Goal: Task Accomplishment & Management: Manage account settings

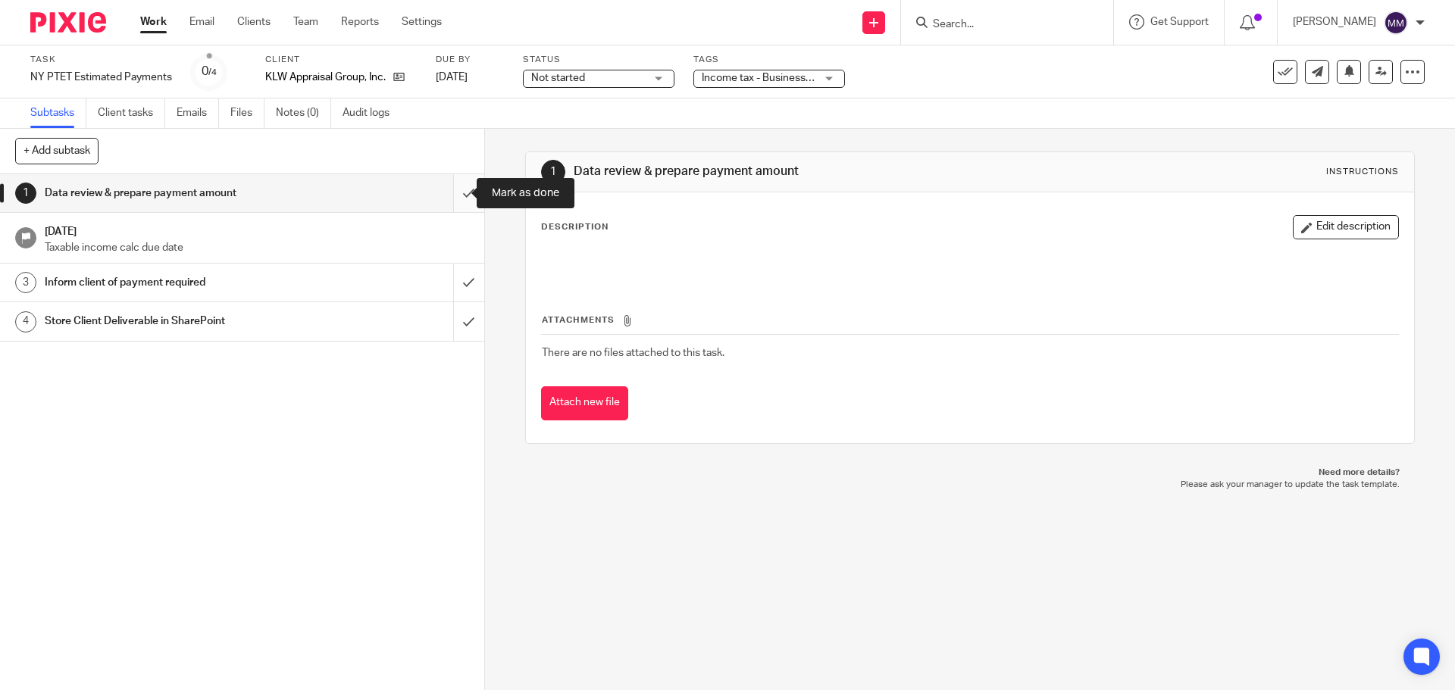
click at [449, 187] on input "submit" at bounding box center [242, 193] width 484 height 38
click at [646, 78] on div "Not started Not started" at bounding box center [599, 79] width 152 height 18
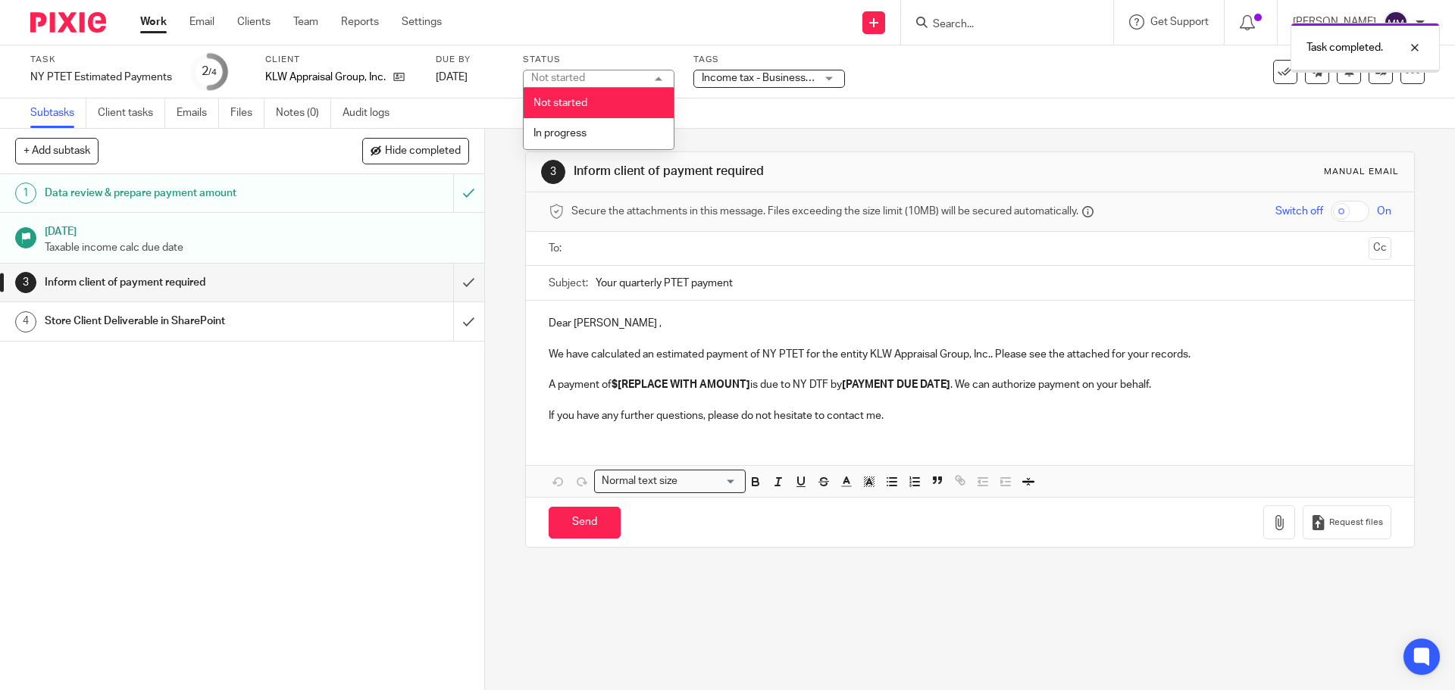
click at [603, 130] on li "In progress" at bounding box center [599, 133] width 150 height 31
click at [802, 81] on span "Income tax - Business + 1" at bounding box center [762, 78] width 120 height 11
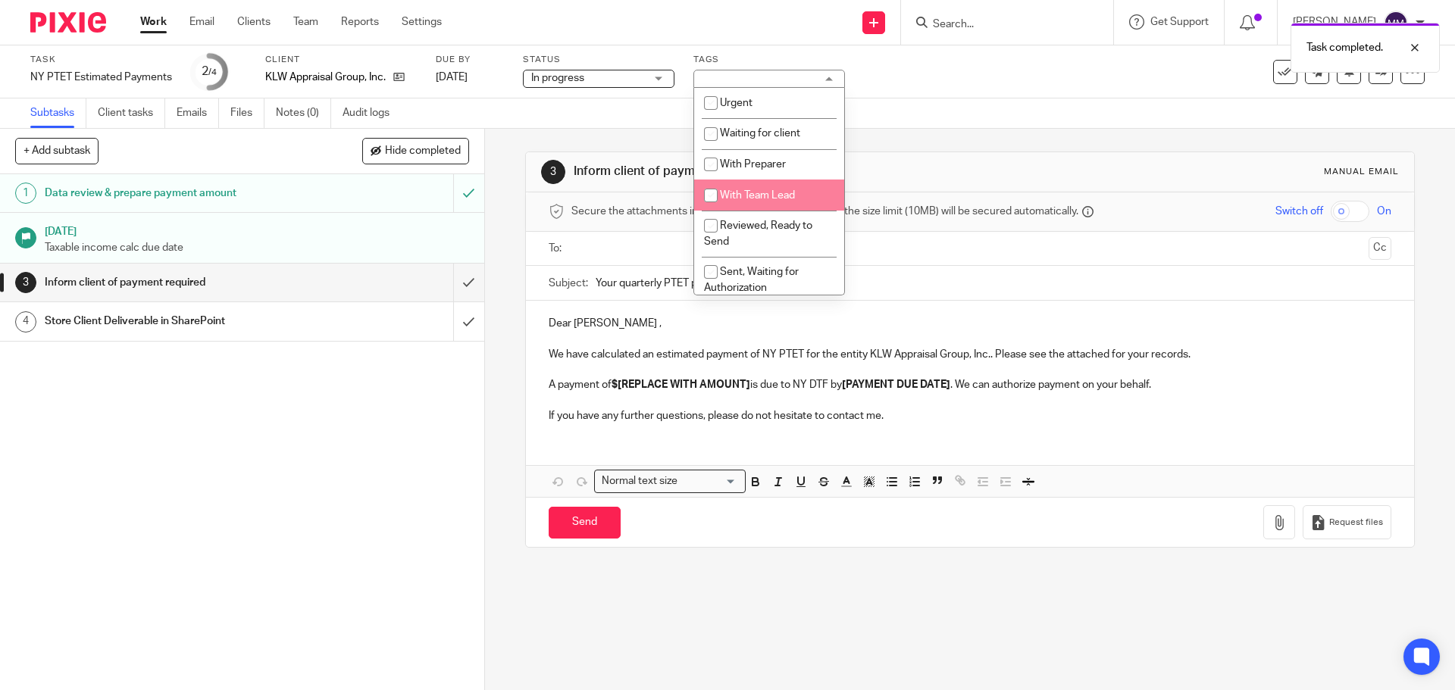
click at [773, 193] on span "With Team Lead" at bounding box center [757, 195] width 75 height 11
checkbox input "true"
click at [1009, 88] on div "Task NY PTET Estimated Payments Save NY PTET Estimated Payments 2 /4 Client KLW…" at bounding box center [611, 72] width 1162 height 36
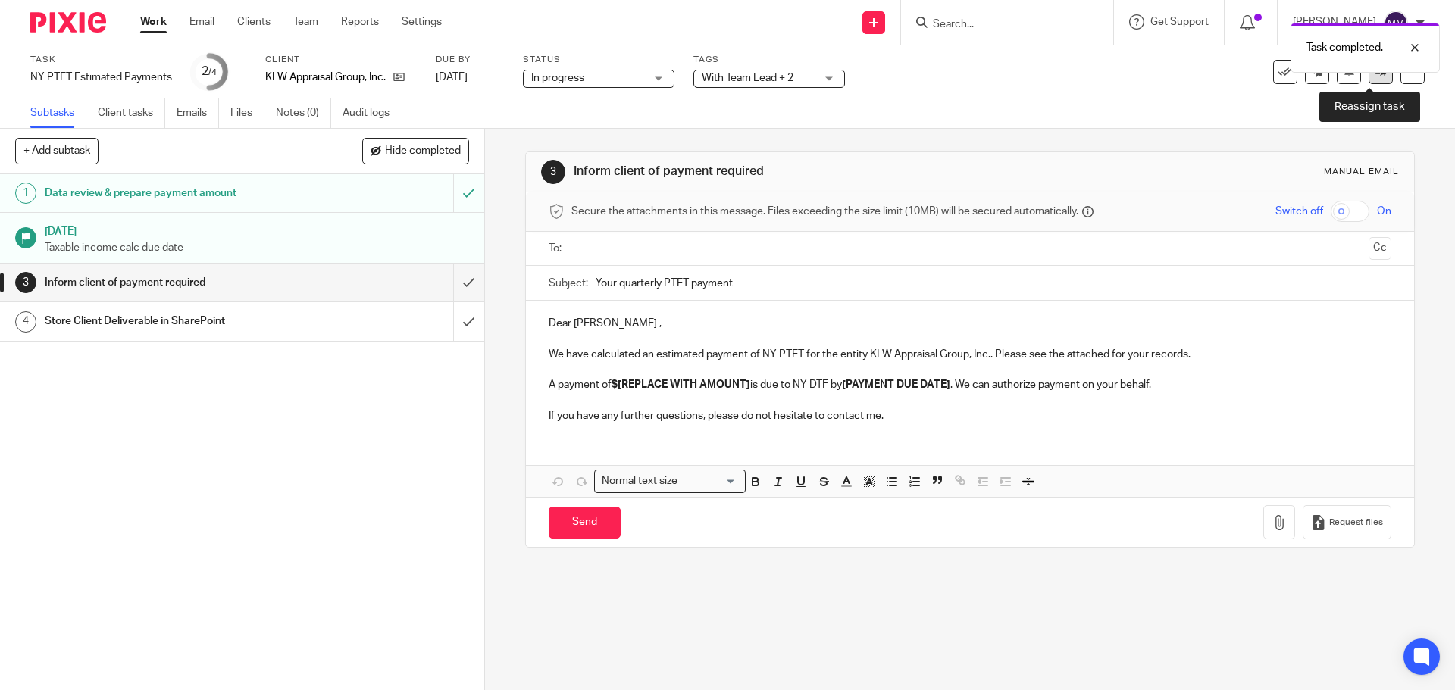
click at [1375, 76] on icon at bounding box center [1380, 71] width 11 height 11
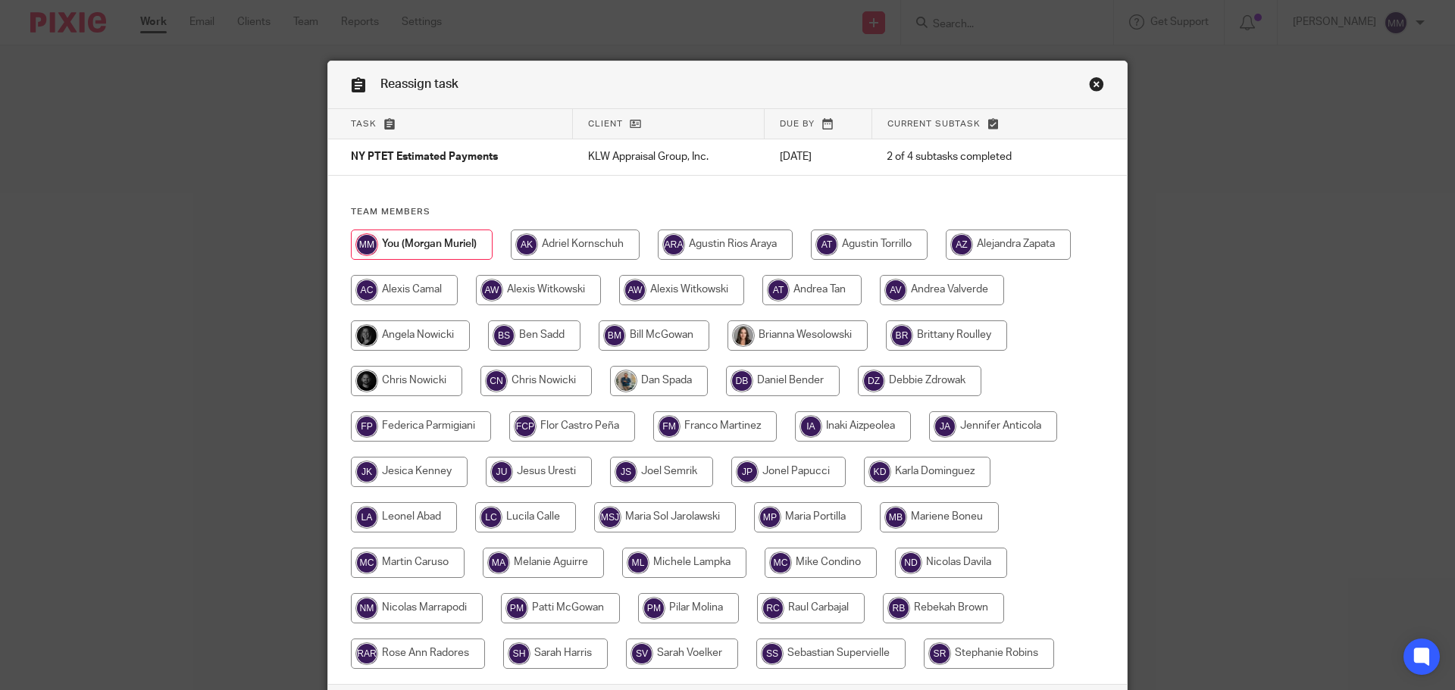
click at [421, 380] on input "radio" at bounding box center [406, 381] width 111 height 30
radio input "true"
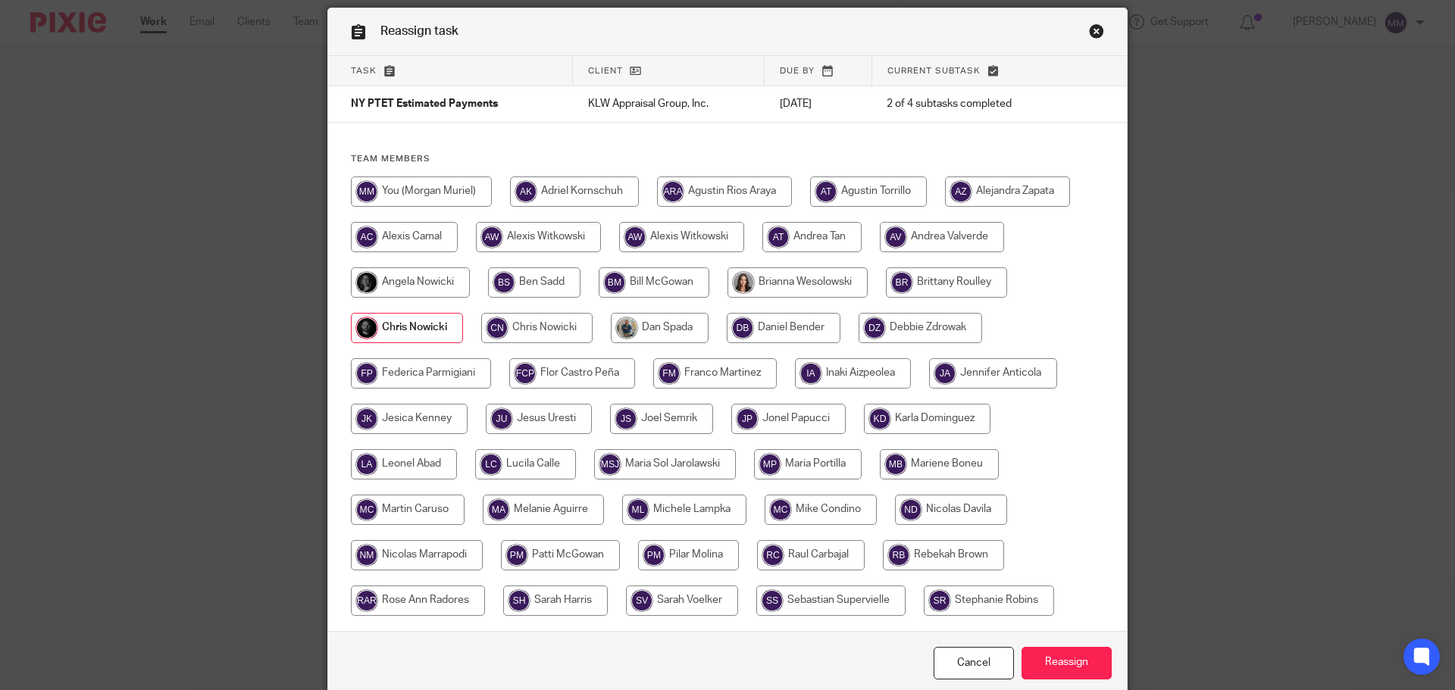
scroll to position [119, 0]
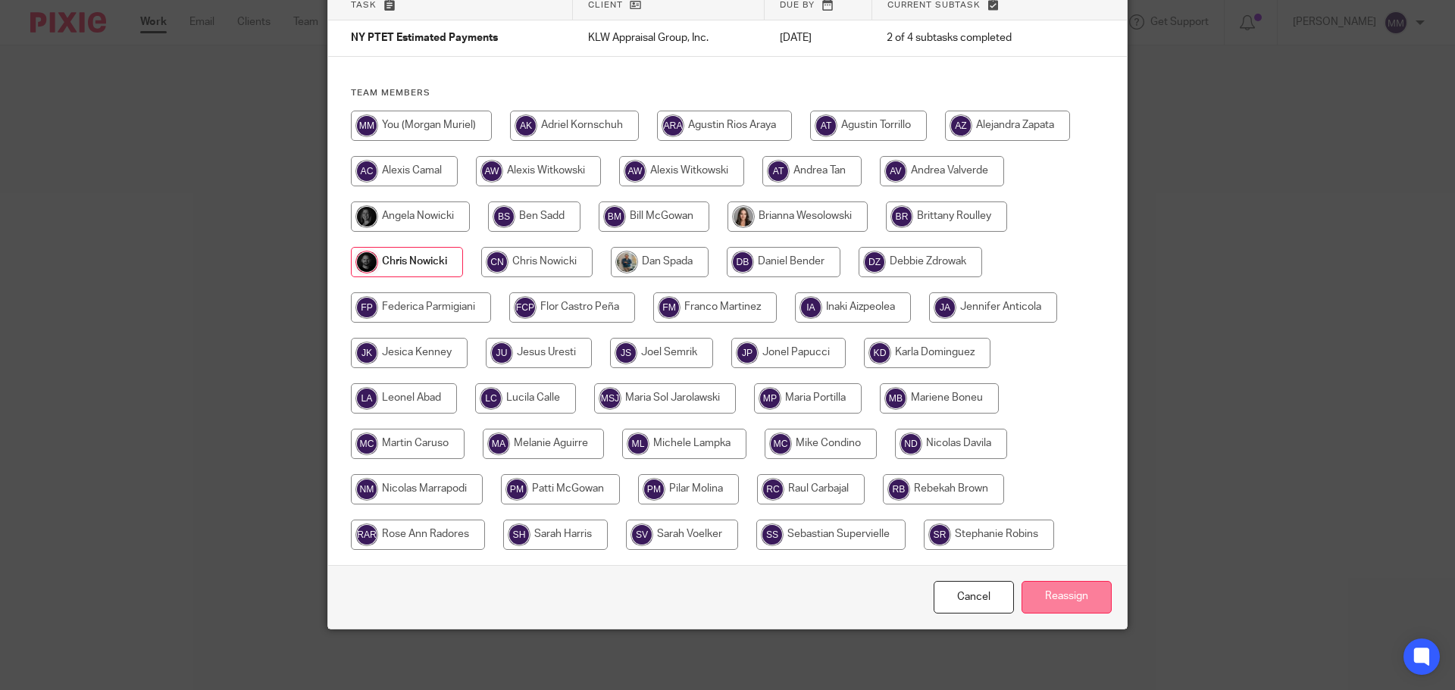
click at [1053, 596] on input "Reassign" at bounding box center [1066, 597] width 90 height 33
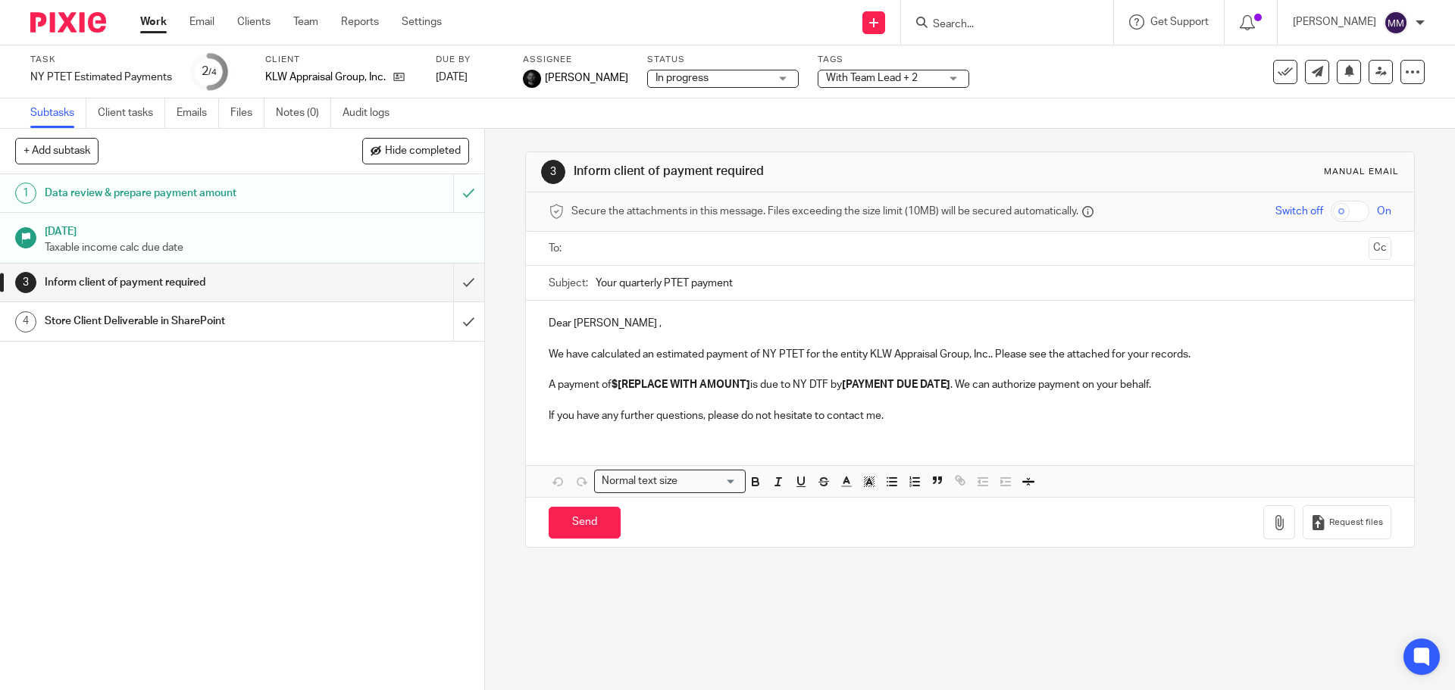
click at [157, 23] on link "Work" at bounding box center [153, 21] width 27 height 15
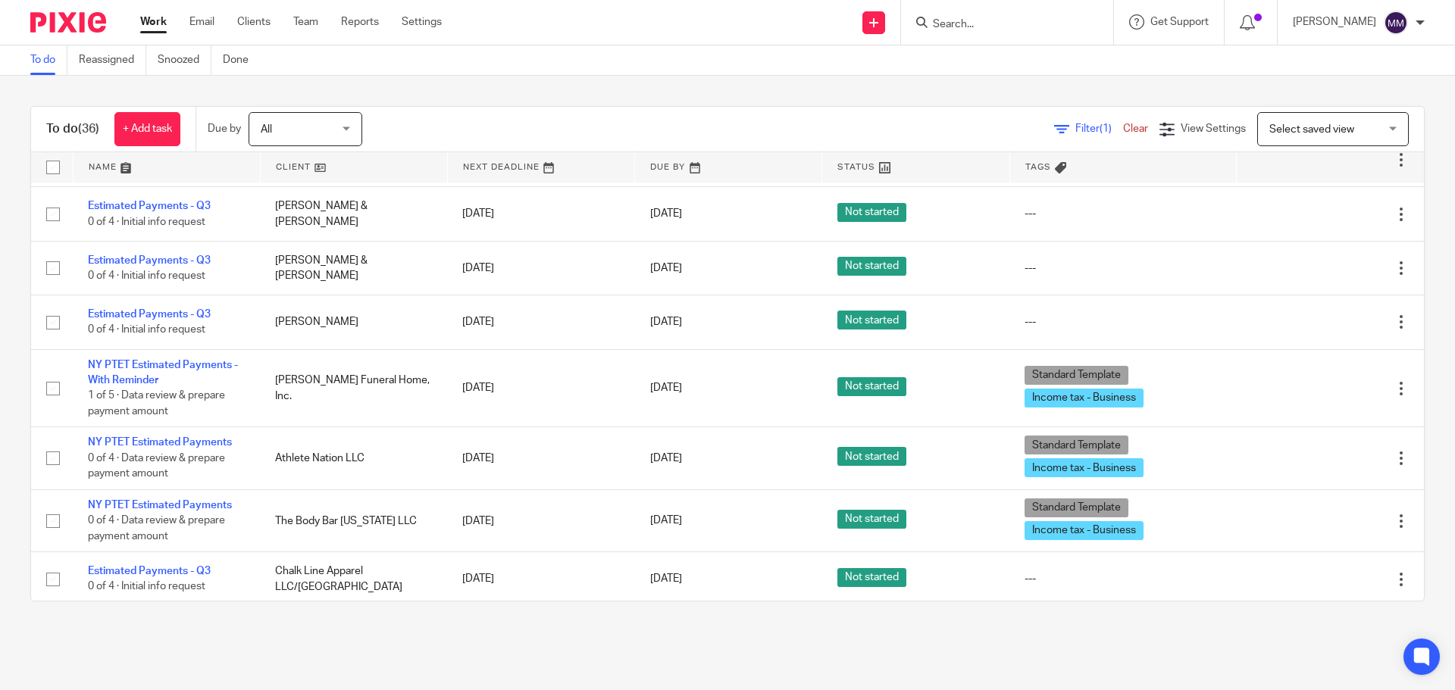
scroll to position [758, 0]
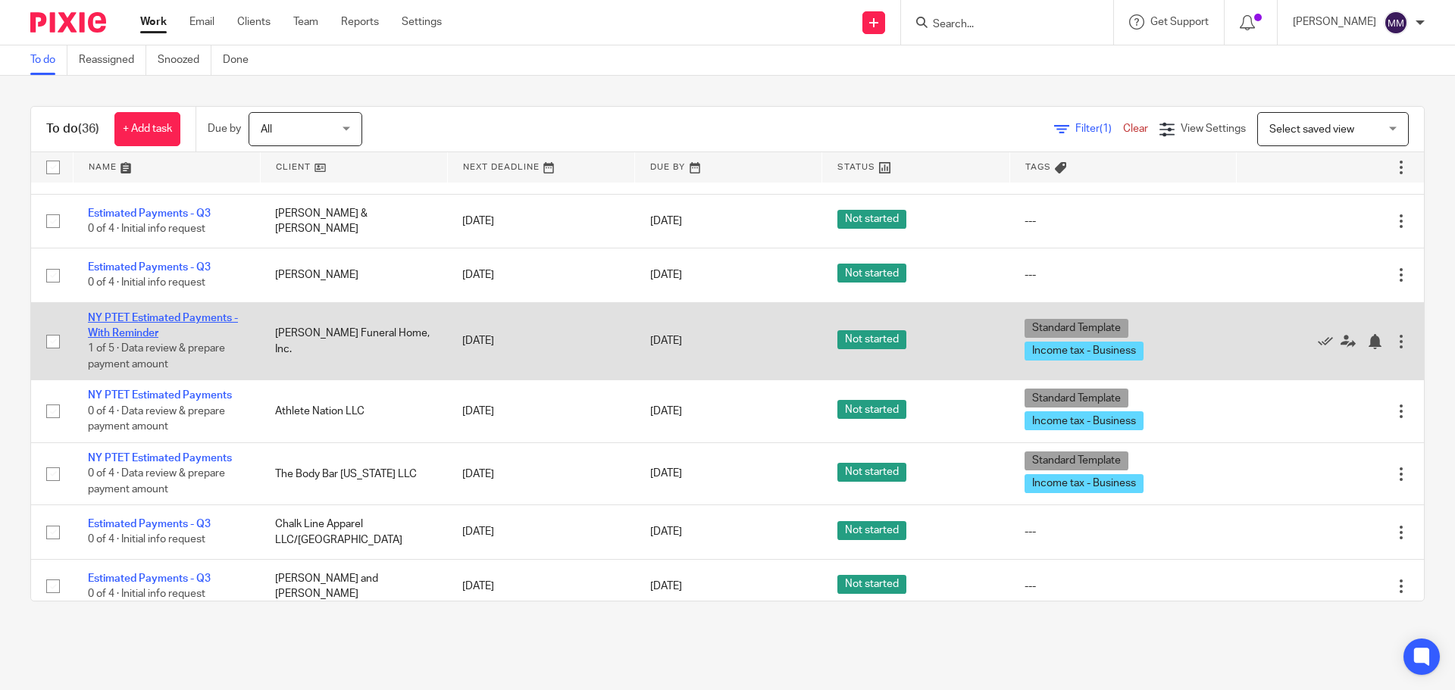
click at [193, 322] on link "NY PTET Estimated Payments - With Reminder" at bounding box center [163, 326] width 150 height 26
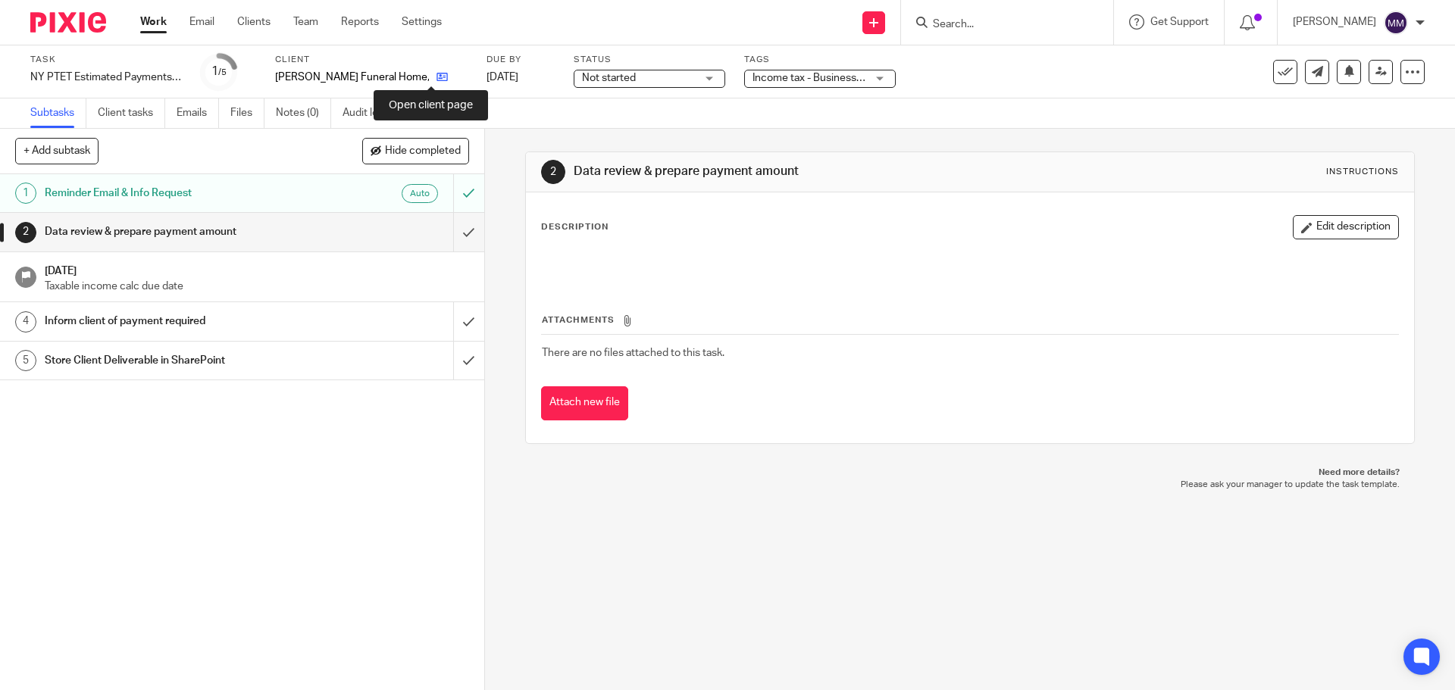
click at [436, 73] on icon at bounding box center [441, 76] width 11 height 11
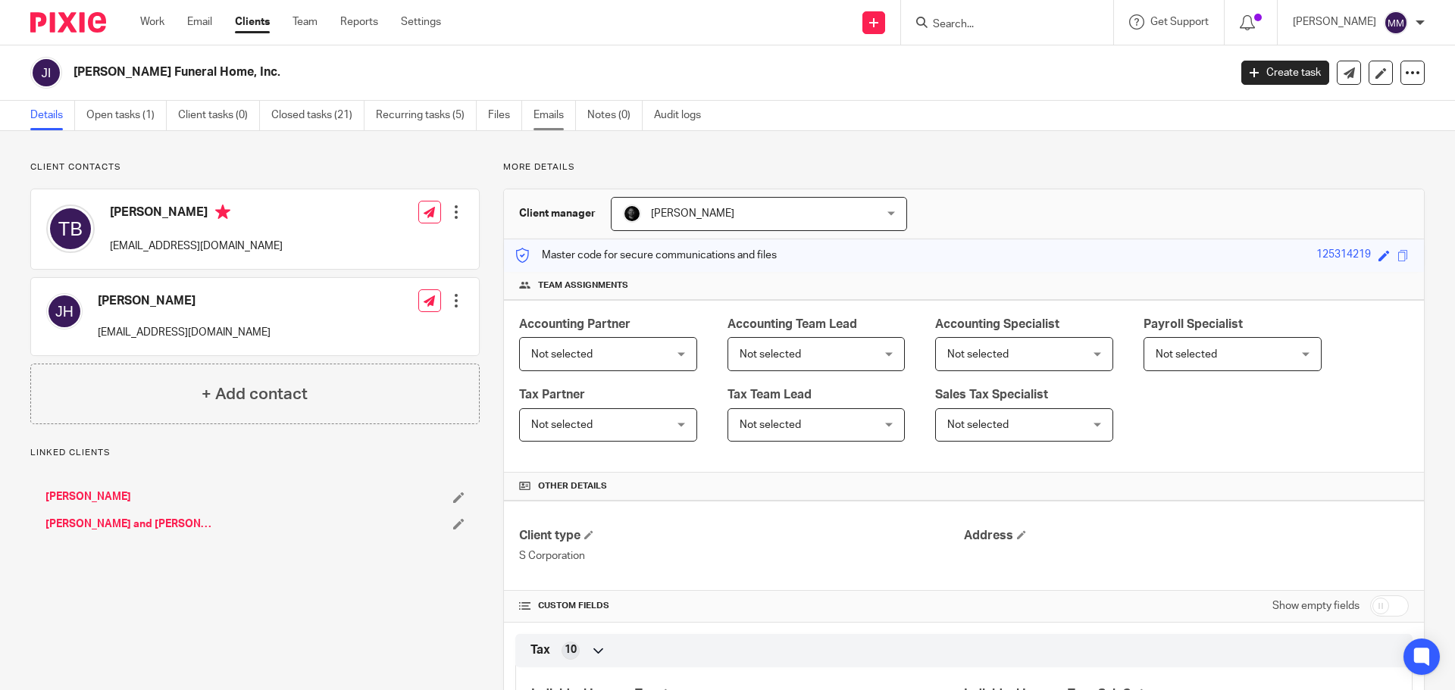
click at [559, 112] on link "Emails" at bounding box center [554, 116] width 42 height 30
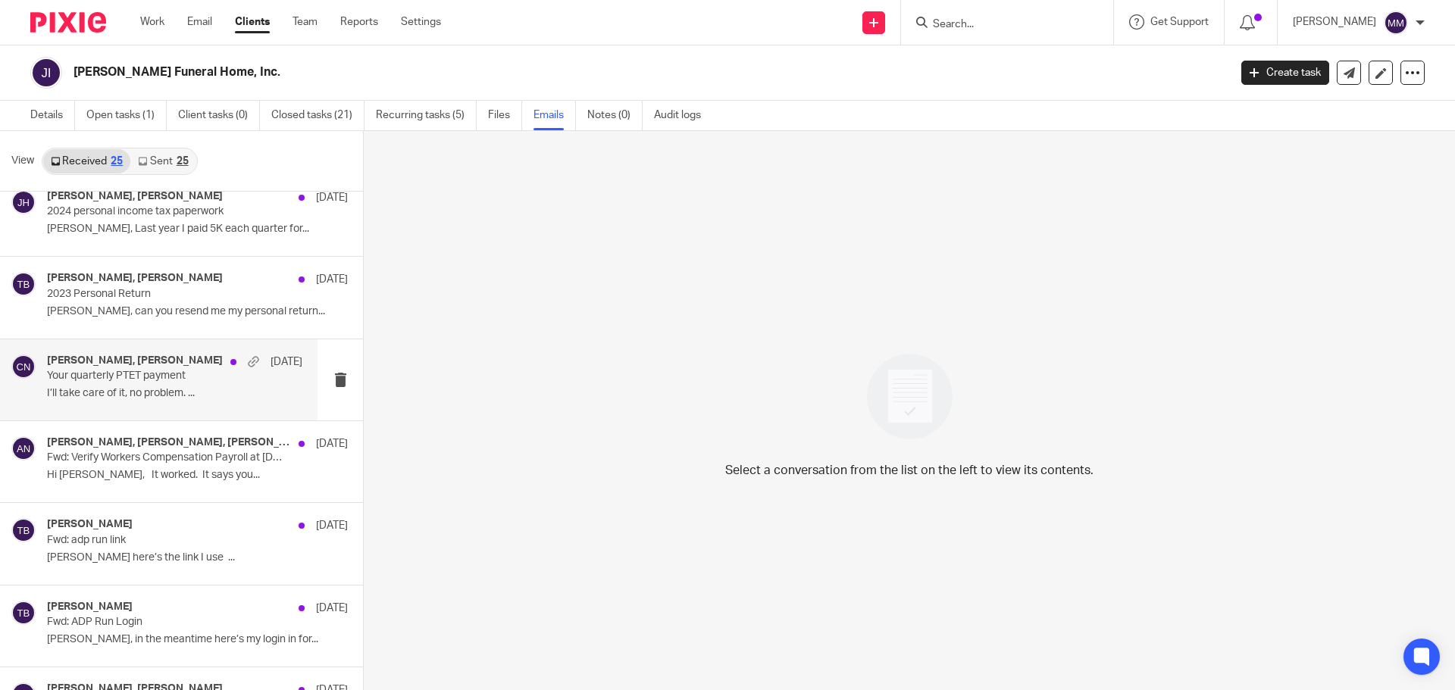
scroll to position [455, 0]
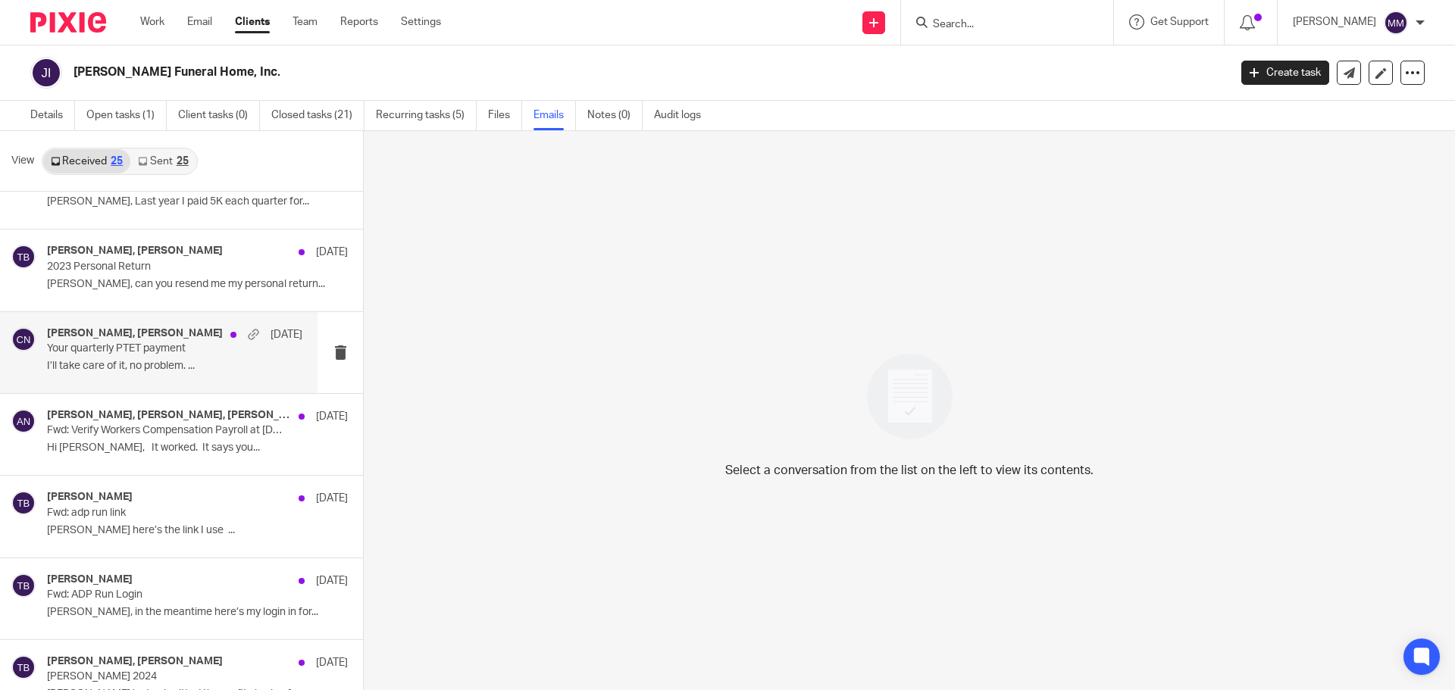
click at [224, 360] on p "I’ll take care of it, no problem. ..." at bounding box center [174, 366] width 255 height 13
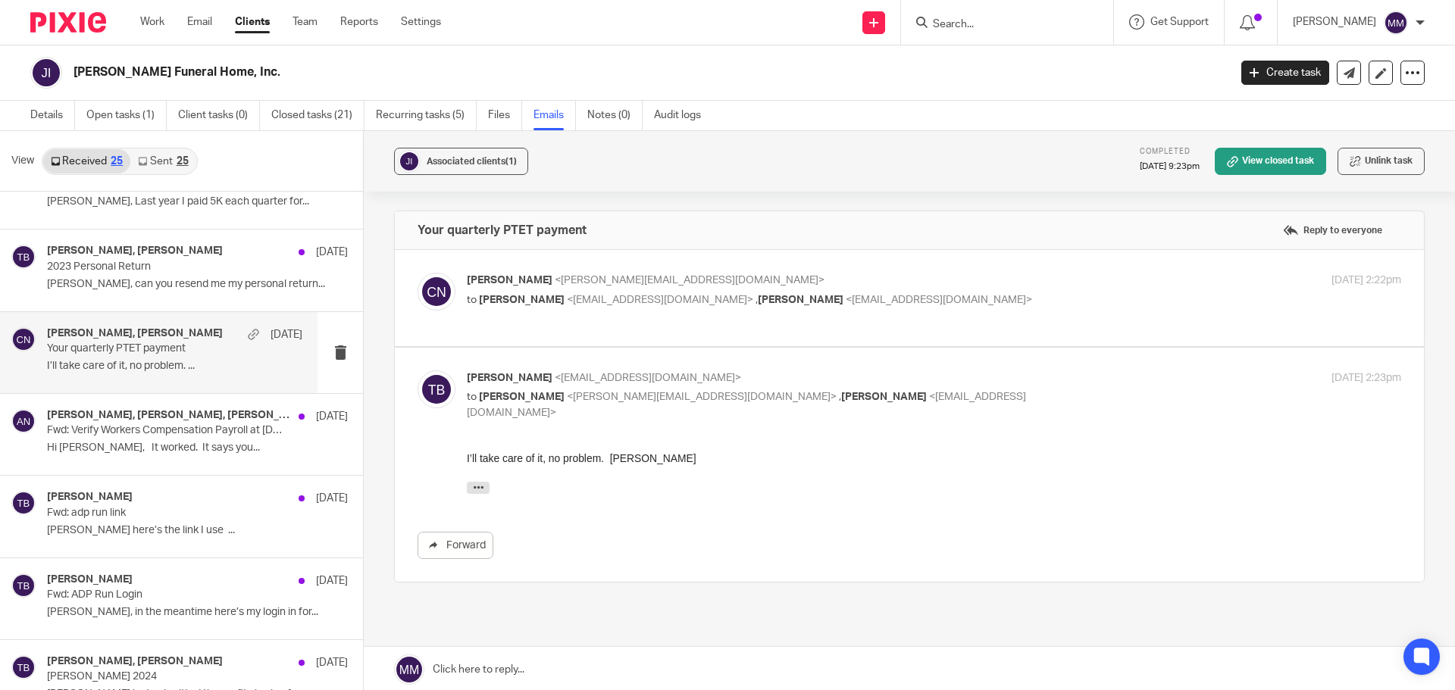
scroll to position [0, 0]
click at [1009, 298] on p "to Tony Basile <tonybasile92@gmail.com> , Alexis Witkowski <awitkowski@getexact…" at bounding box center [778, 300] width 623 height 16
checkbox input "true"
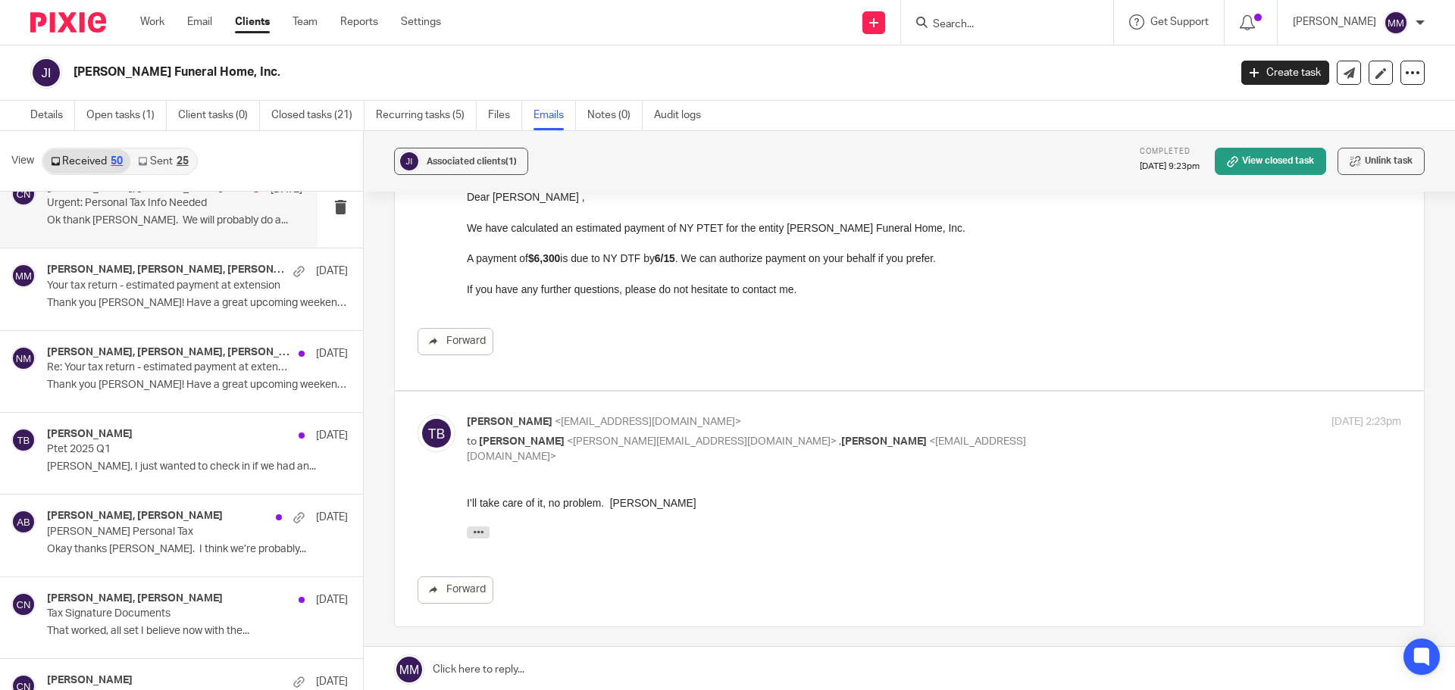
scroll to position [1591, 0]
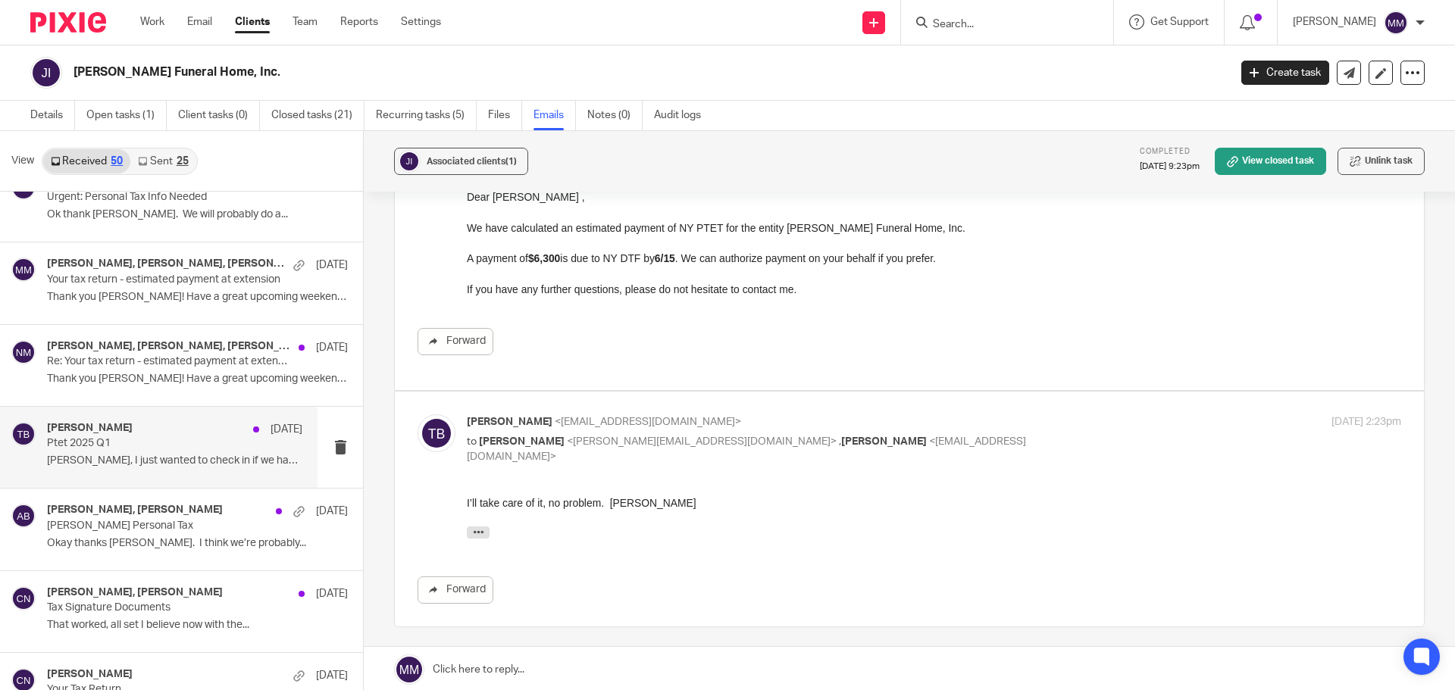
click at [139, 427] on div "Tony Basile Mar 12" at bounding box center [174, 429] width 255 height 15
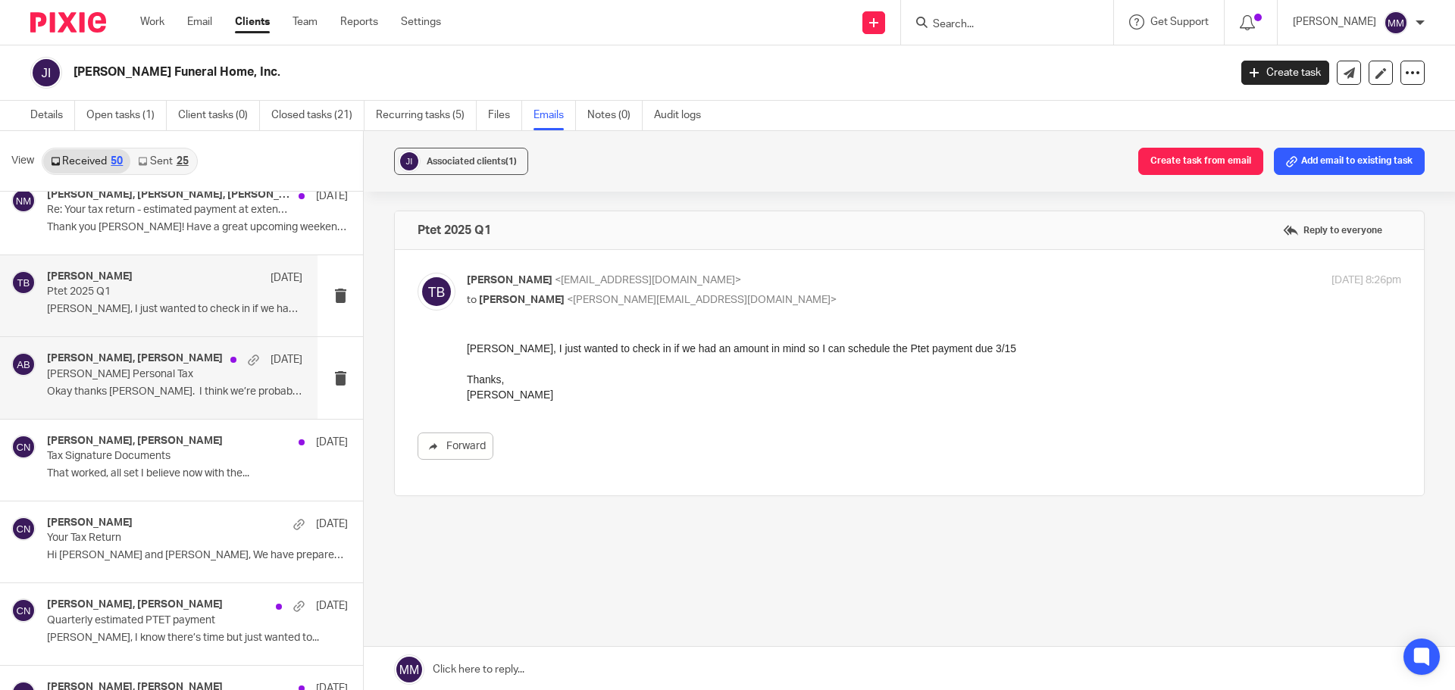
scroll to position [1819, 0]
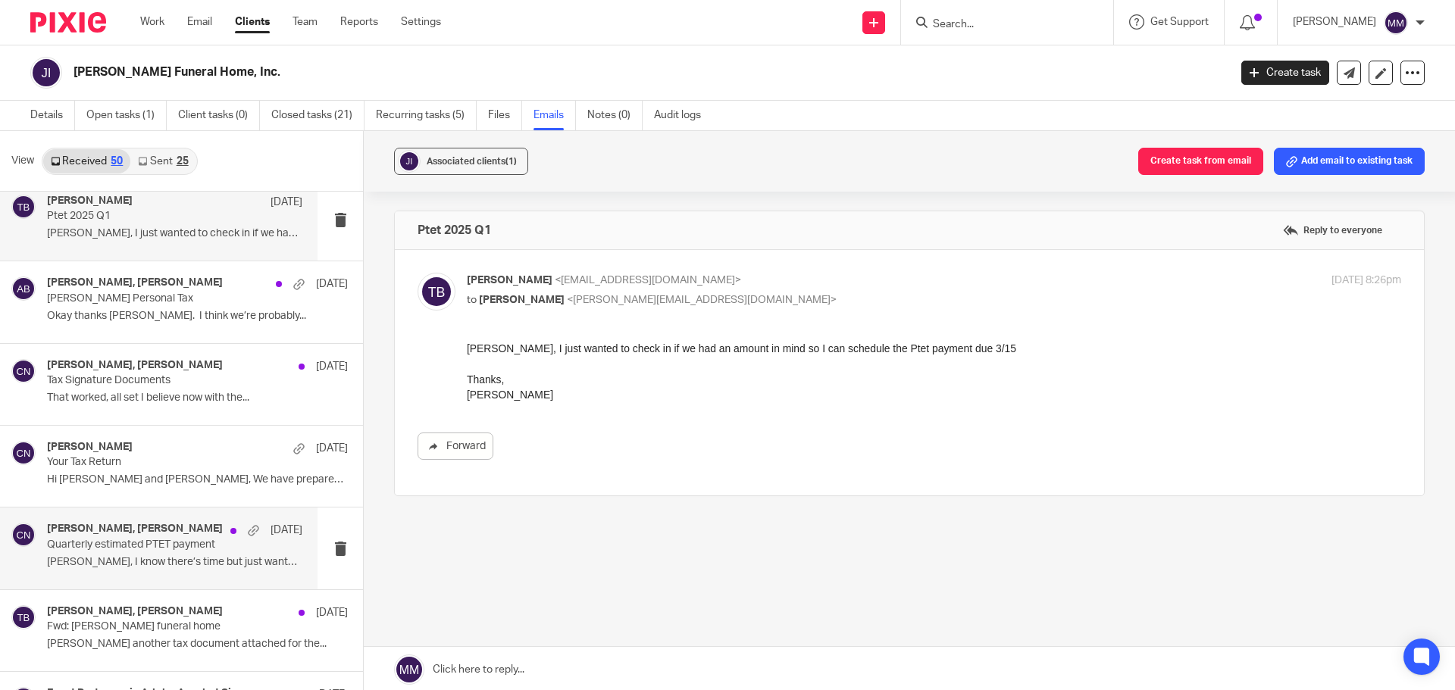
click at [168, 532] on h4 "Chris Nowicki, Tony Basile" at bounding box center [135, 529] width 176 height 13
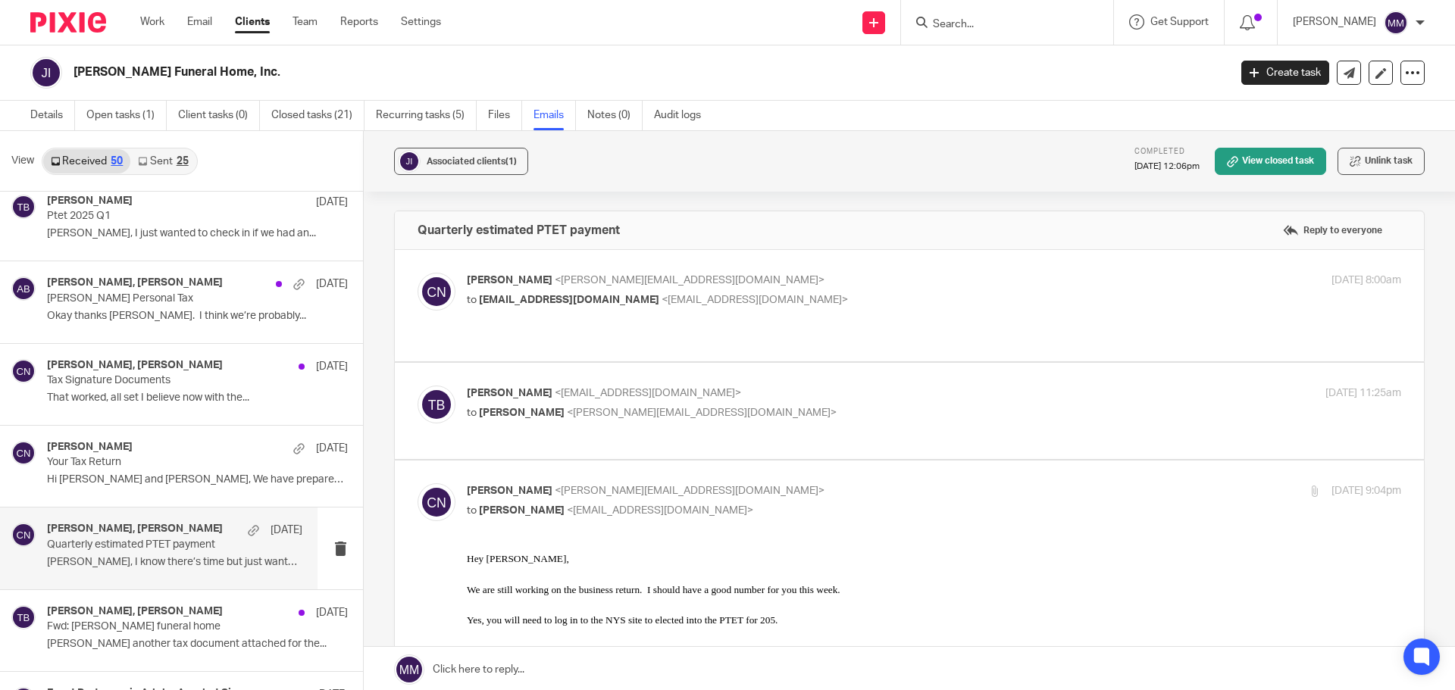
scroll to position [0, 0]
click at [817, 292] on p "to tonybasile92@gmail.com <tonybasile92@gmail.com>" at bounding box center [778, 300] width 623 height 16
checkbox input "true"
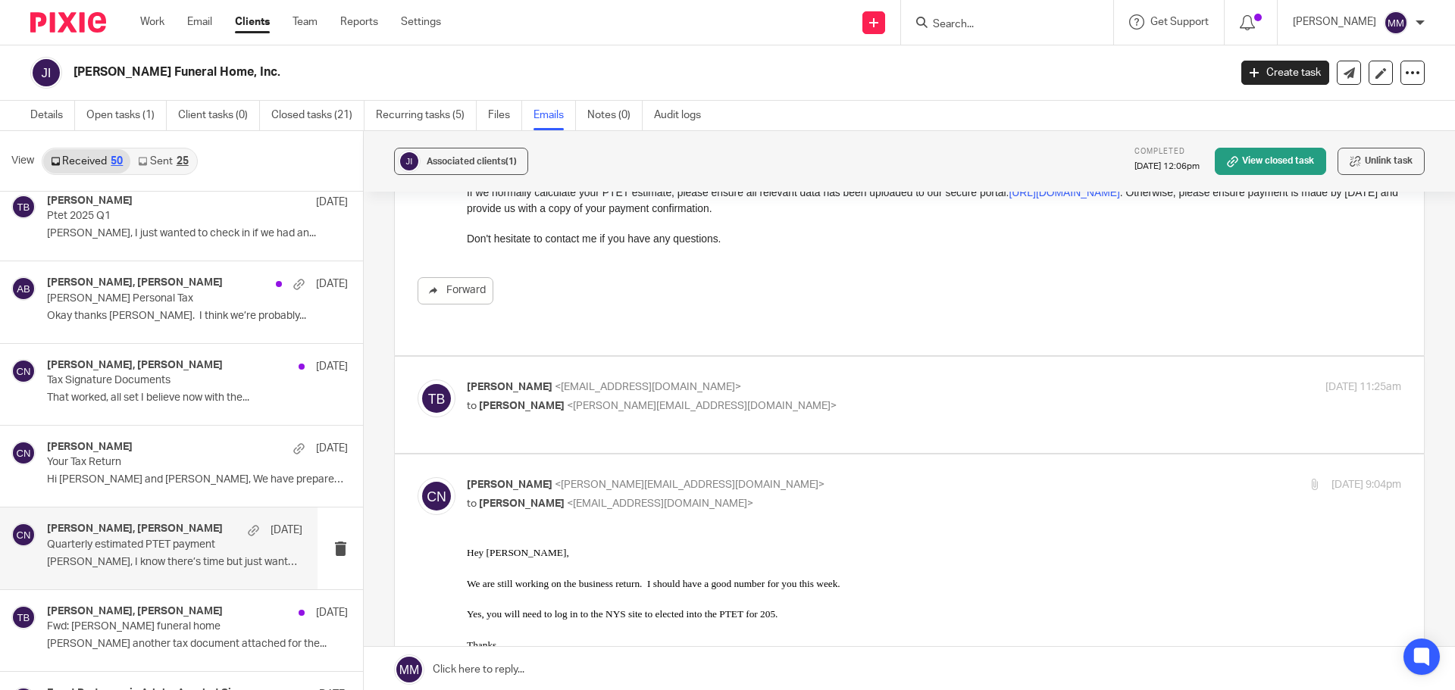
scroll to position [227, 0]
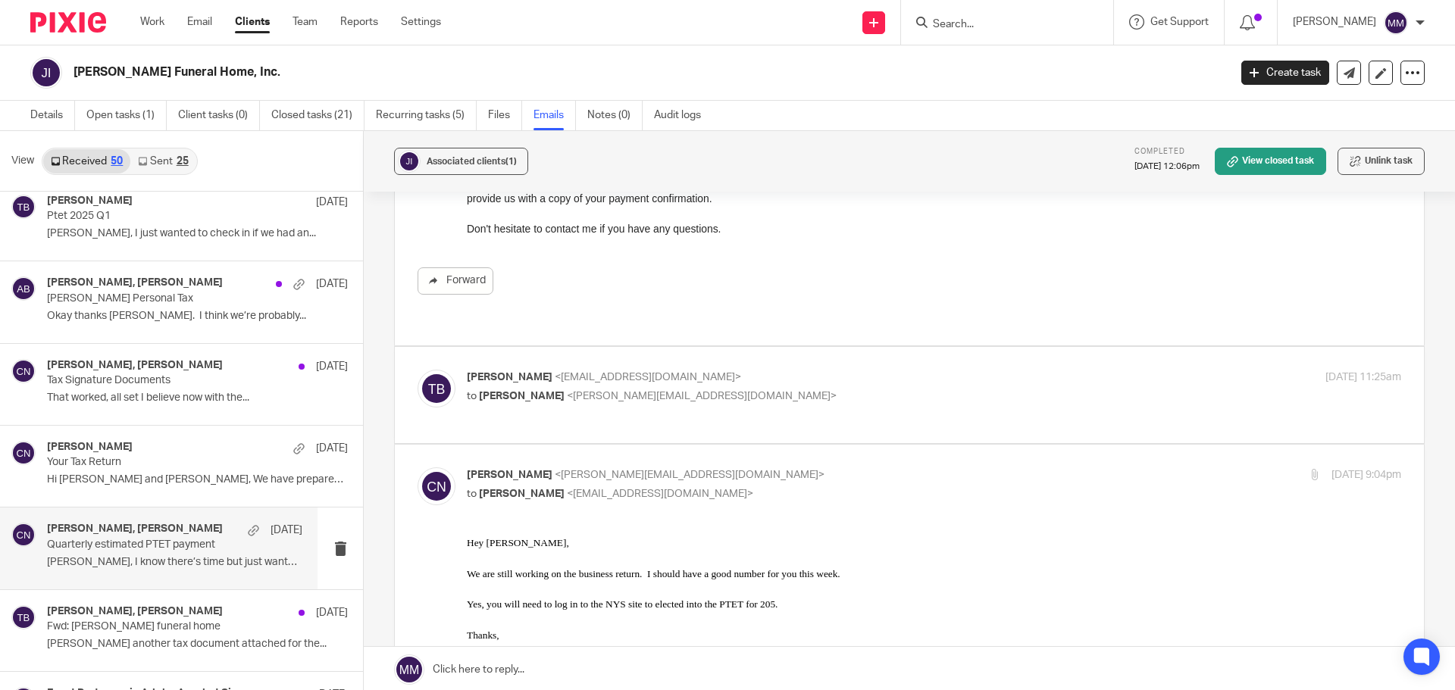
click at [768, 389] on p "to Chris Nowicki <chris@getexact.com>" at bounding box center [778, 397] width 623 height 16
checkbox input "true"
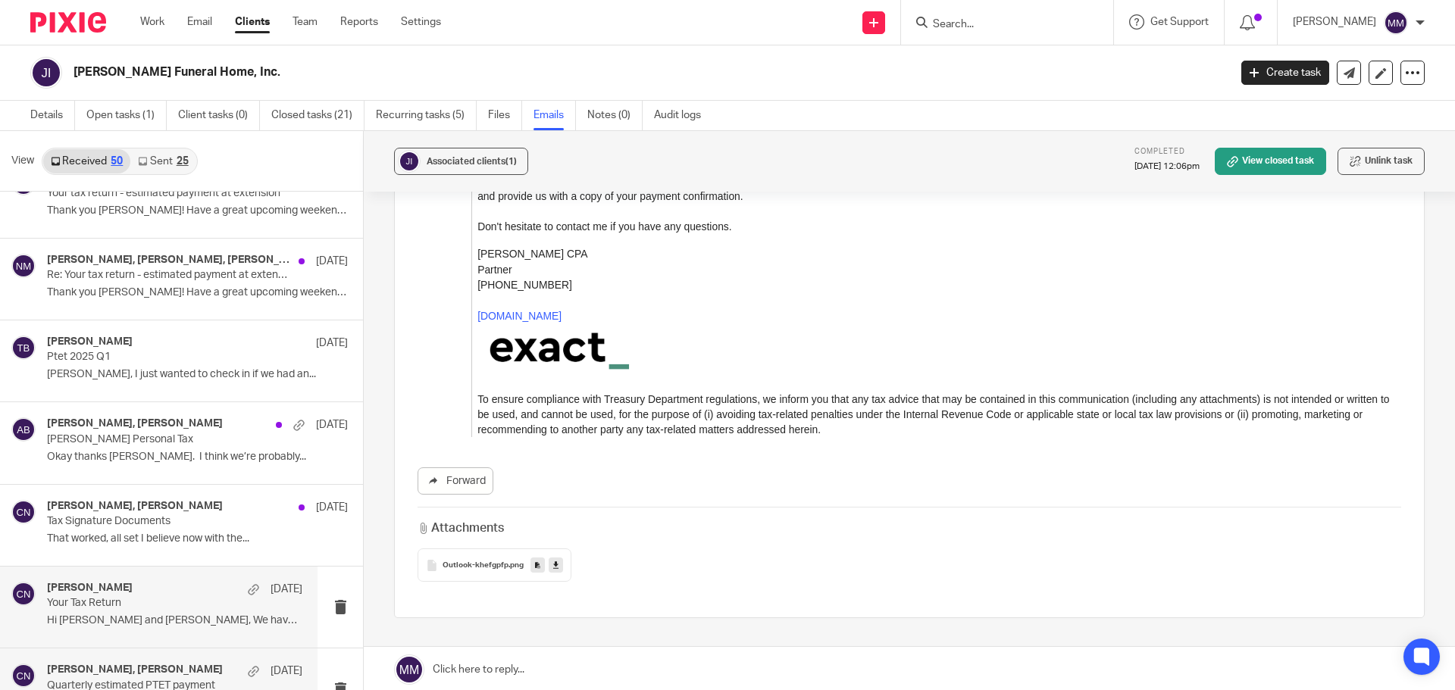
scroll to position [1667, 0]
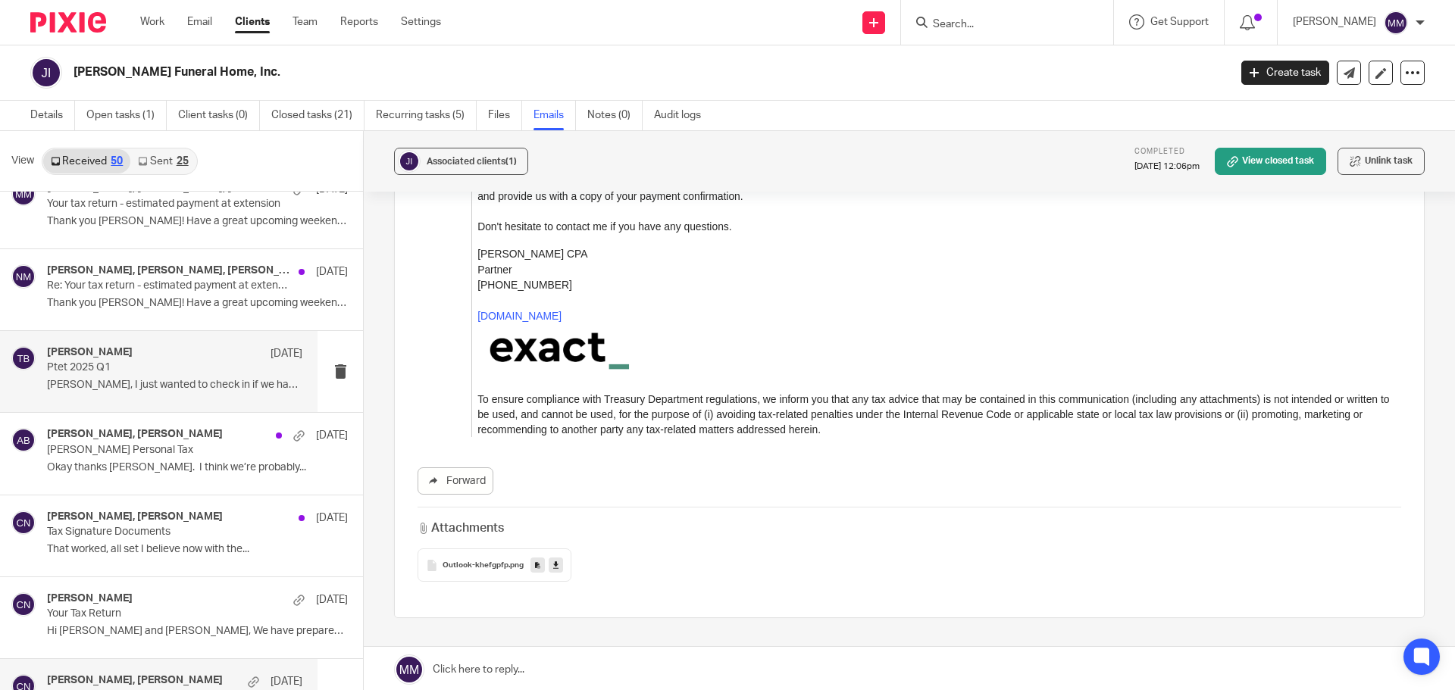
click at [158, 365] on p "Ptet 2025 Q1" at bounding box center [149, 367] width 205 height 13
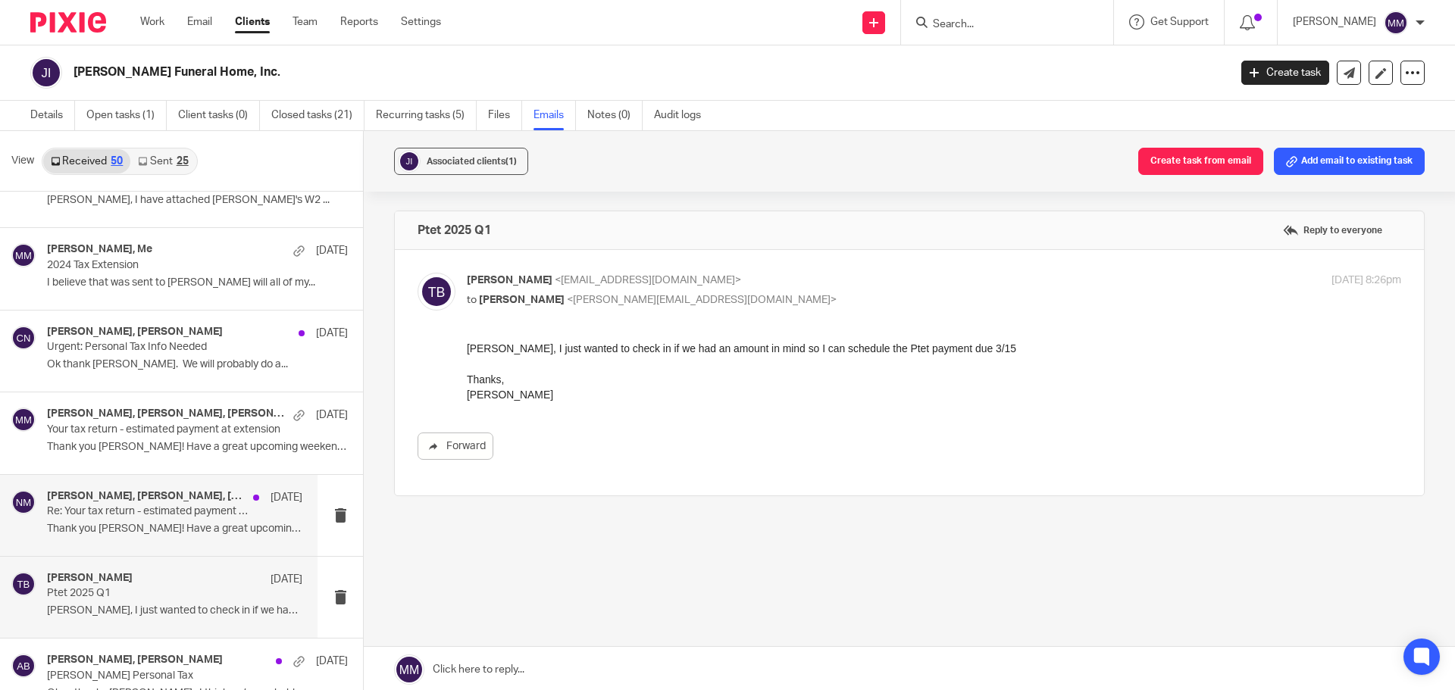
scroll to position [1440, 0]
click at [150, 445] on p "Thank you Tony! Have a great upcoming weekend. ..." at bounding box center [197, 449] width 301 height 13
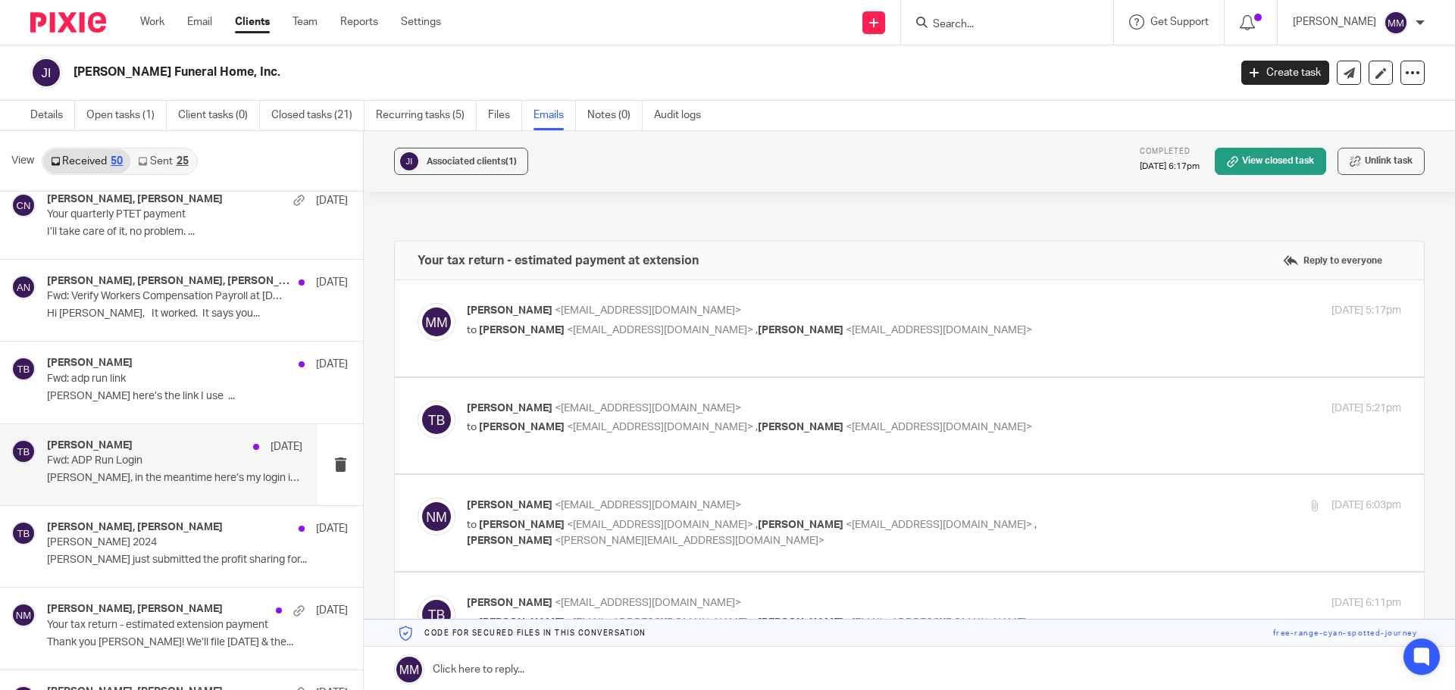
scroll to position [530, 0]
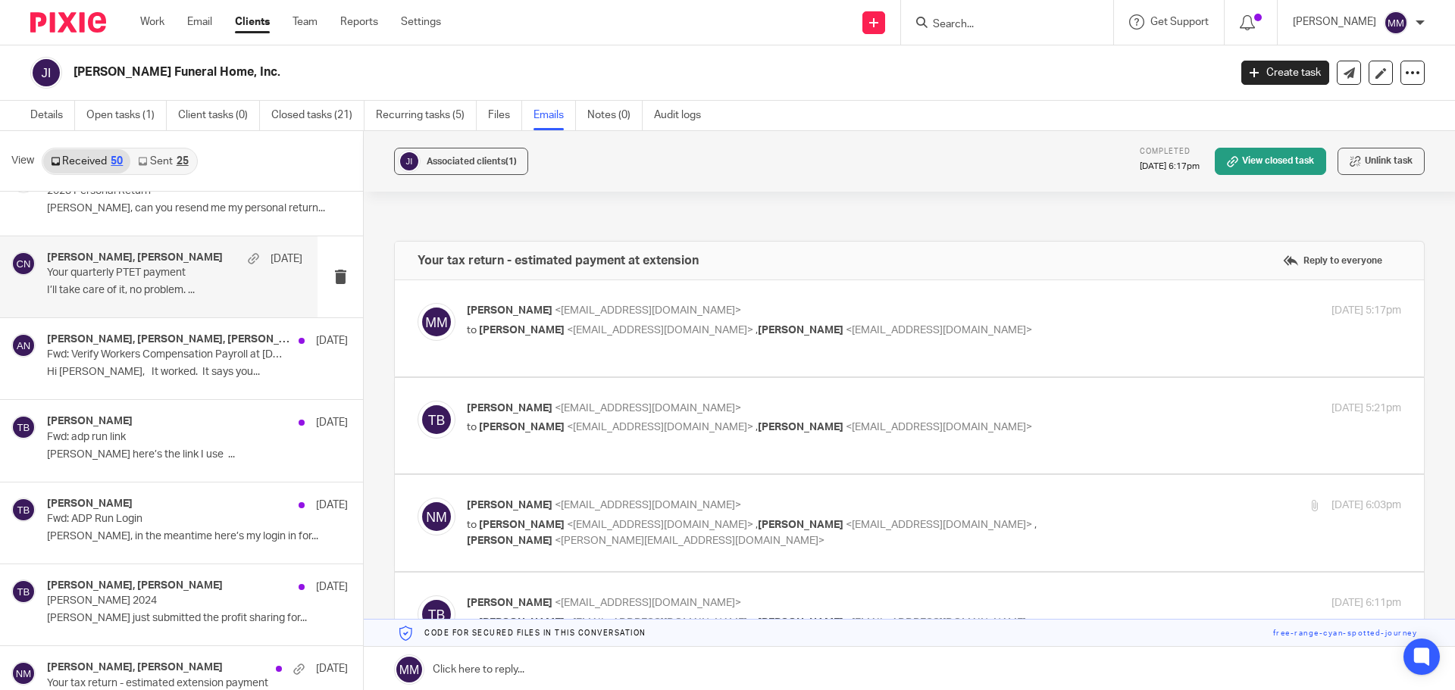
click at [209, 282] on div "Tony Basile, Chris Nowicki May 30 Your quarterly PTET payment I’ll take care of…" at bounding box center [174, 277] width 255 height 51
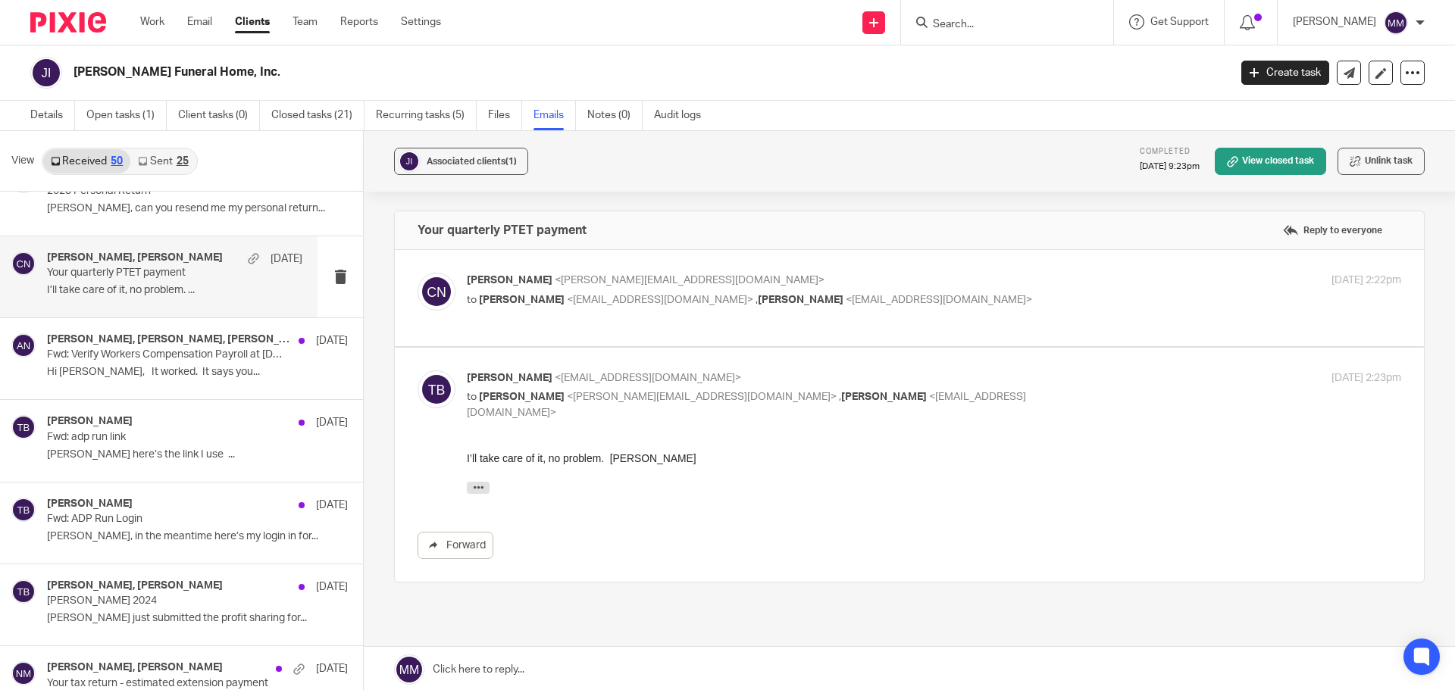
scroll to position [0, 0]
click at [955, 309] on div "Chris Nowicki <chris@getexact.com> to Tony Basile <tonybasile92@gmail.com> , Al…" at bounding box center [934, 292] width 934 height 38
checkbox input "true"
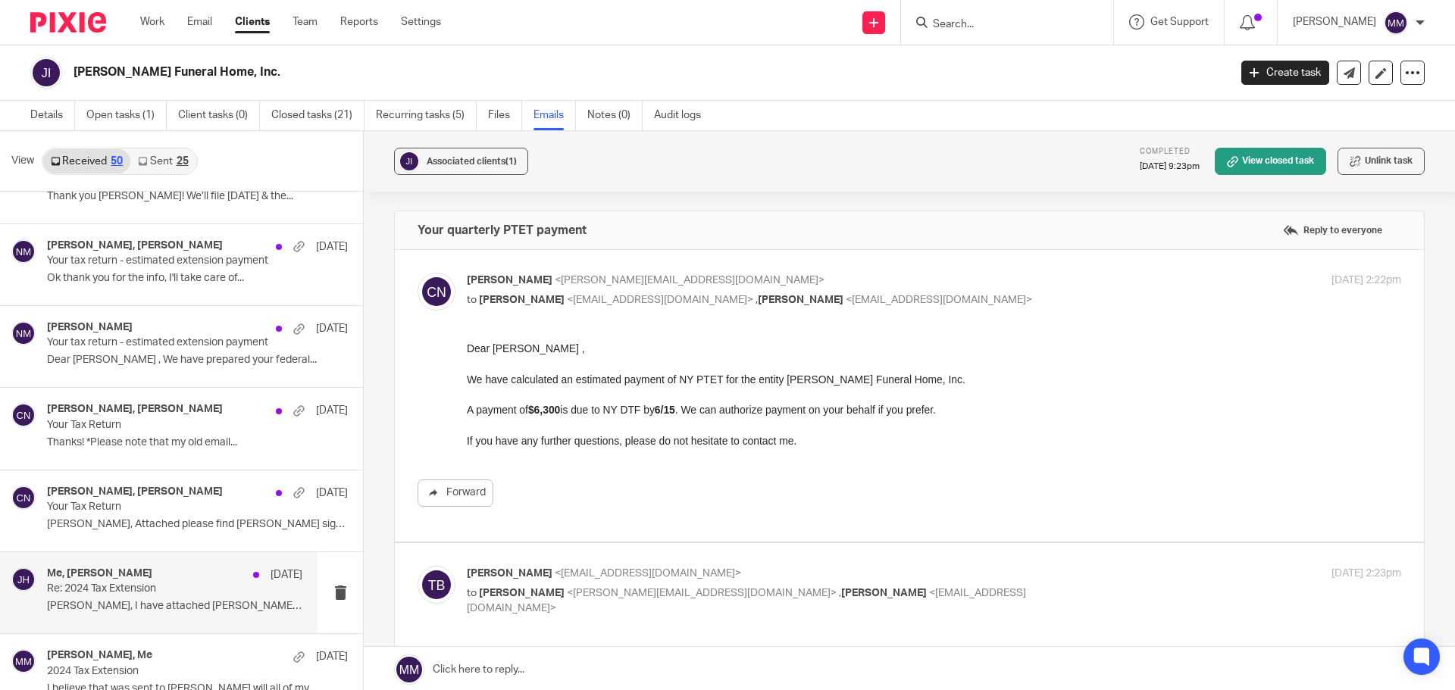
scroll to position [1061, 0]
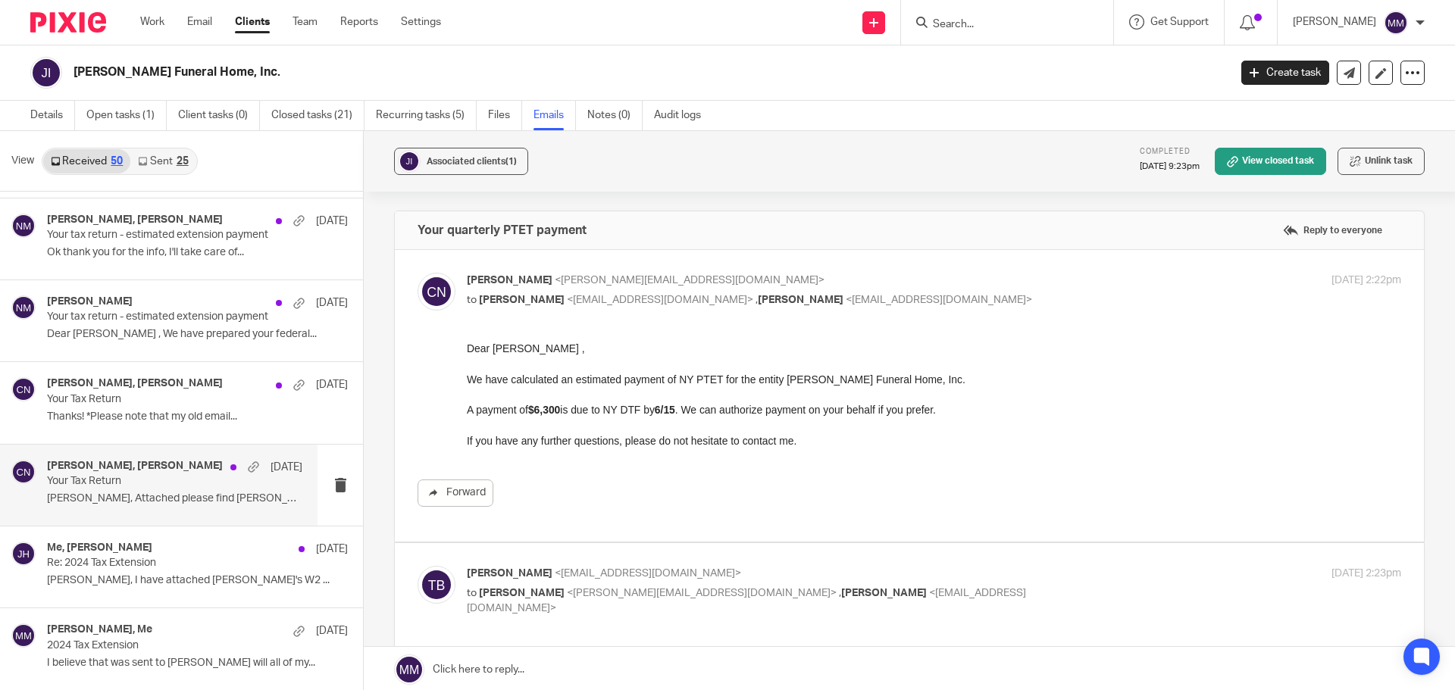
click at [176, 474] on div "Chris Nowicki, Jim Hacic Apr 5" at bounding box center [174, 467] width 255 height 15
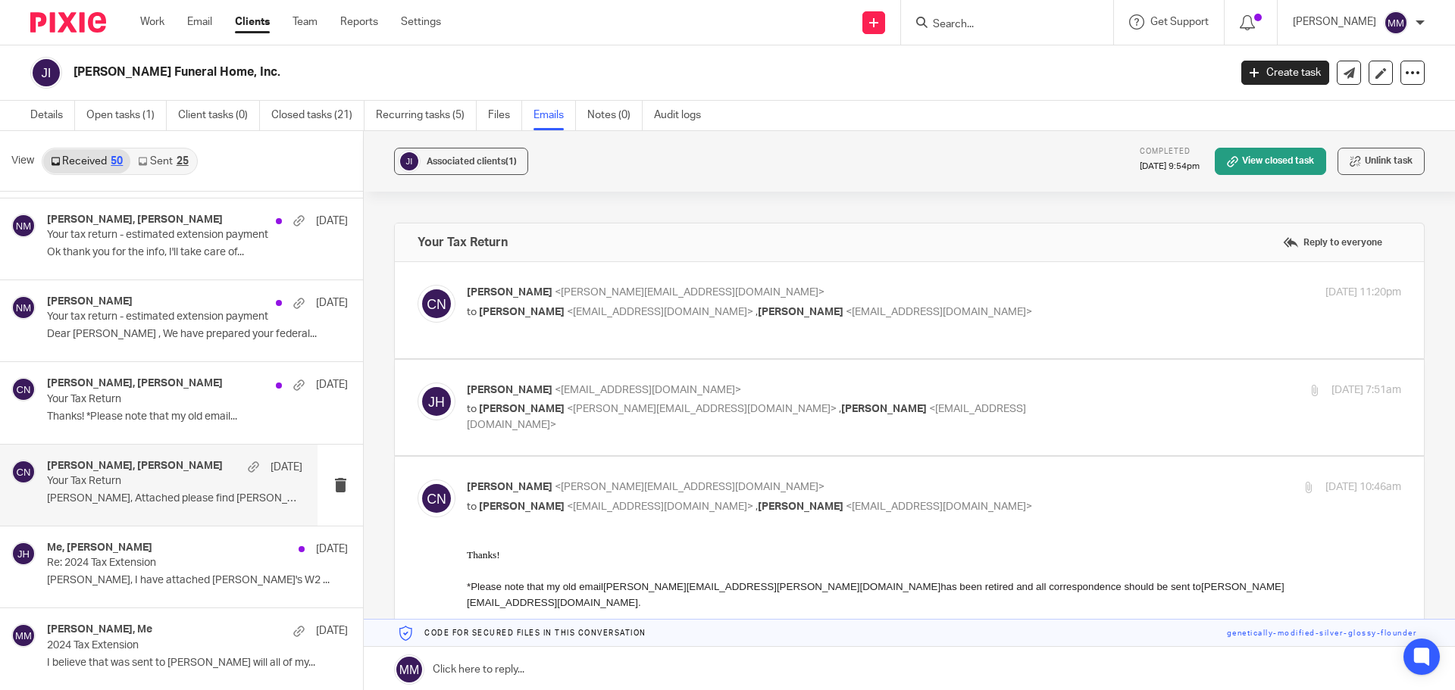
scroll to position [0, 0]
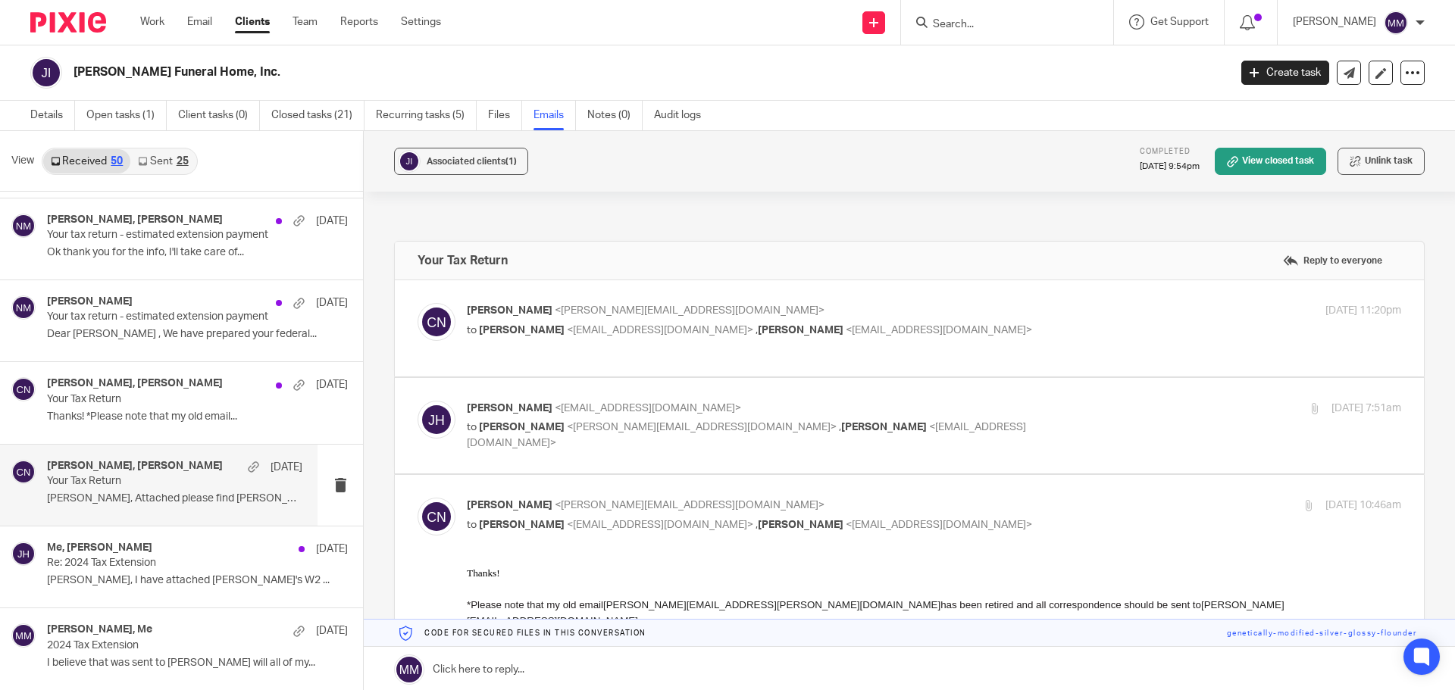
click at [877, 432] on p "to Chris Nowicki <chris@getexact.com> , Alex Zdrowak <azdrowak@getexact.com>" at bounding box center [778, 435] width 623 height 31
checkbox input "true"
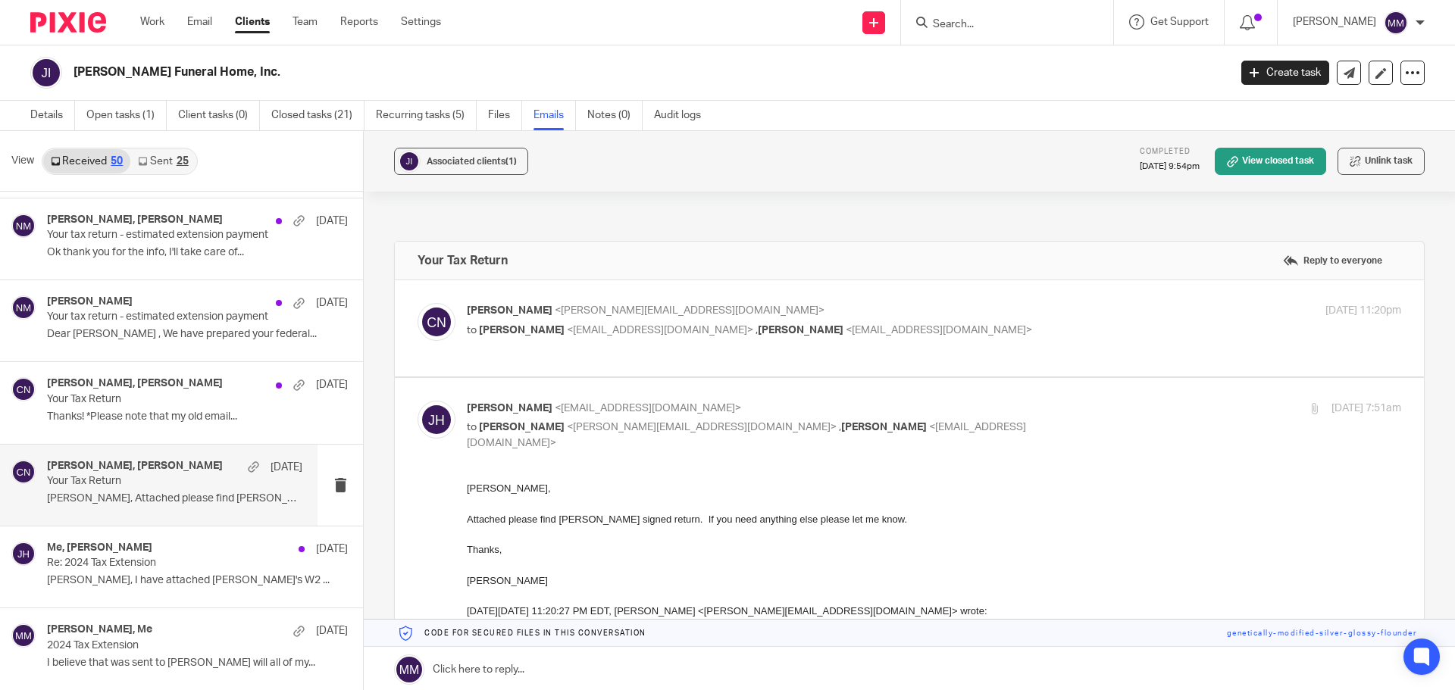
click at [911, 363] on label at bounding box center [909, 328] width 1029 height 96
click at [418, 303] on input "checkbox" at bounding box center [417, 302] width 1 height 1
checkbox input "true"
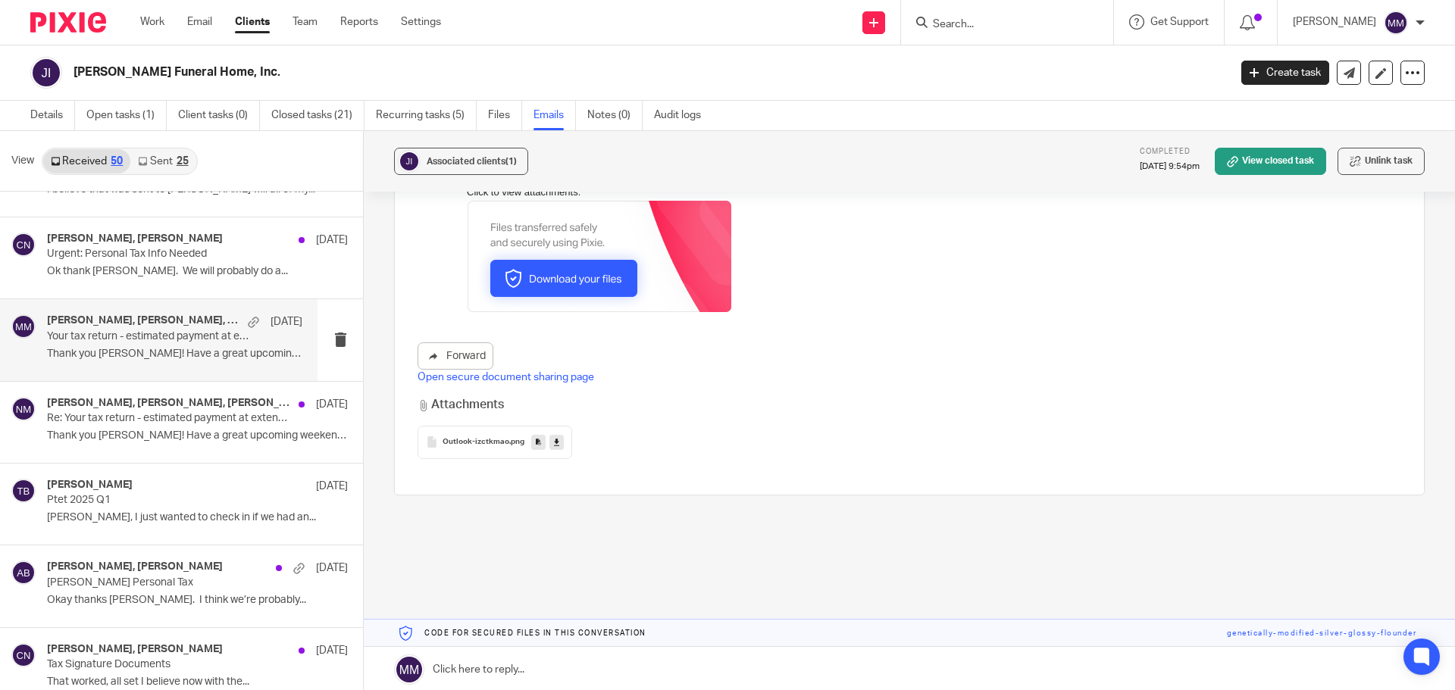
scroll to position [1591, 0]
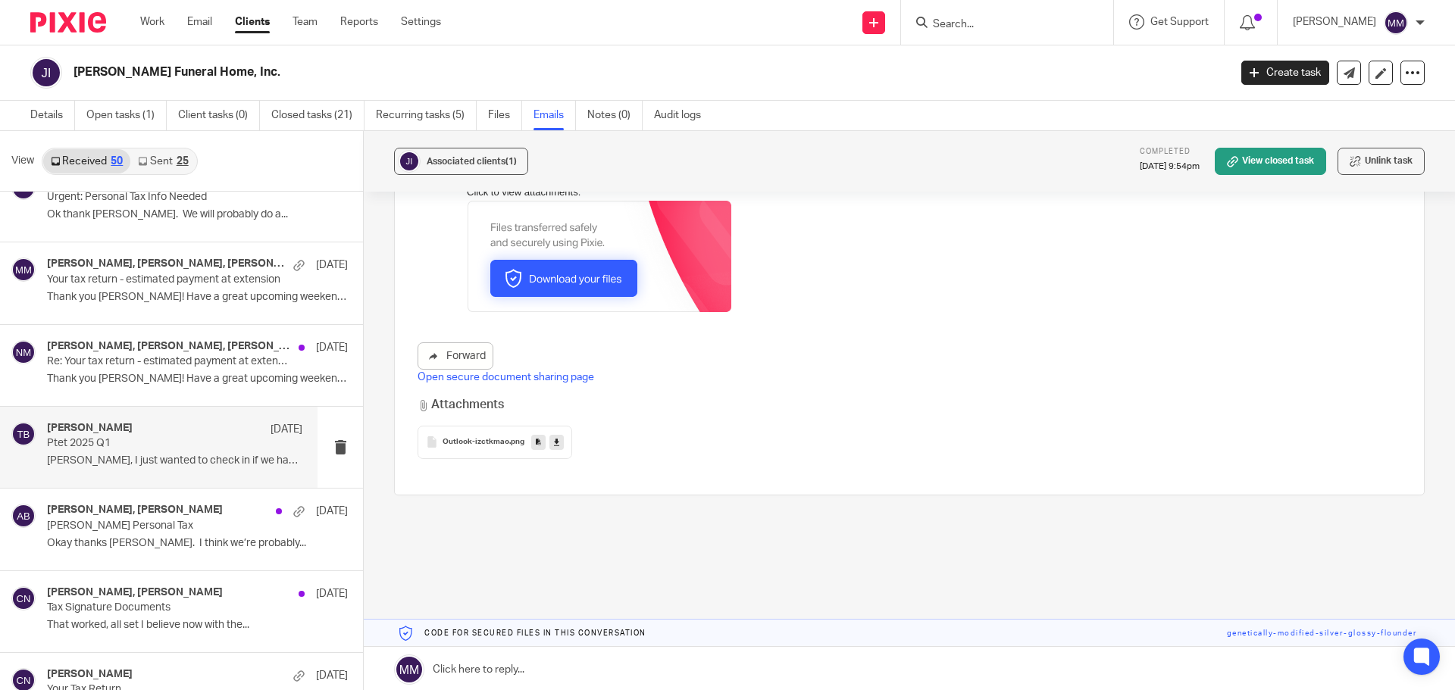
click at [193, 452] on div "Tony Basile Mar 12 Ptet 2025 Q1 Chris, I just wanted to check in if we had an..." at bounding box center [174, 447] width 255 height 51
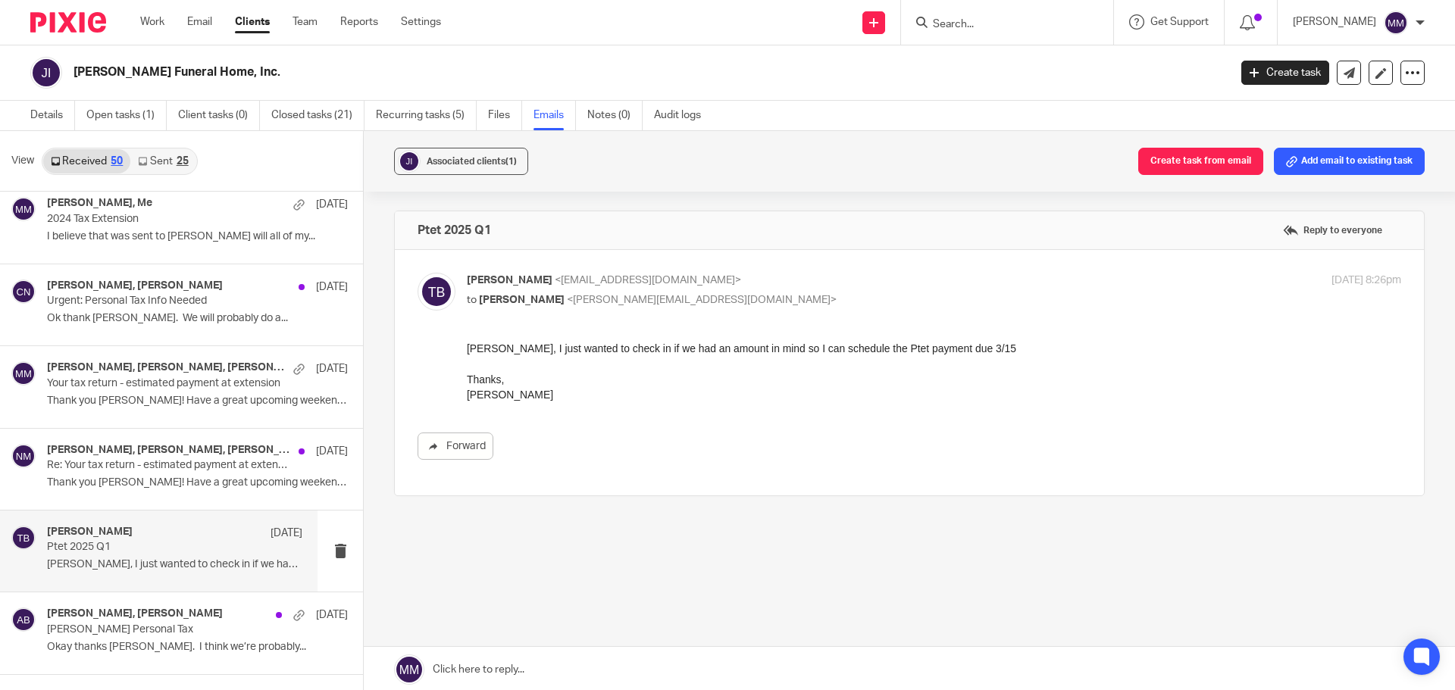
scroll to position [1440, 0]
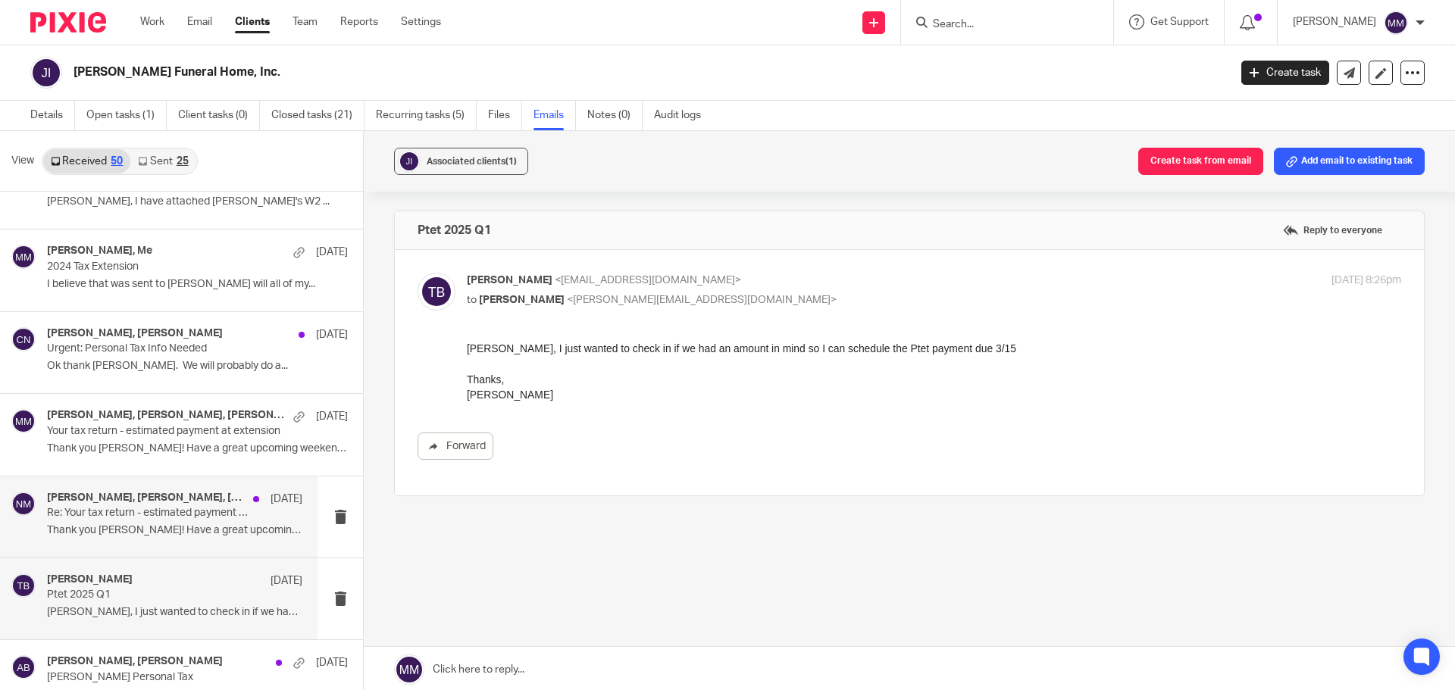
click at [174, 522] on div "Nick Myers, Tony Basile, Chris Nowicki Mar 14 Re: Your tax return - estimated p…" at bounding box center [174, 517] width 255 height 51
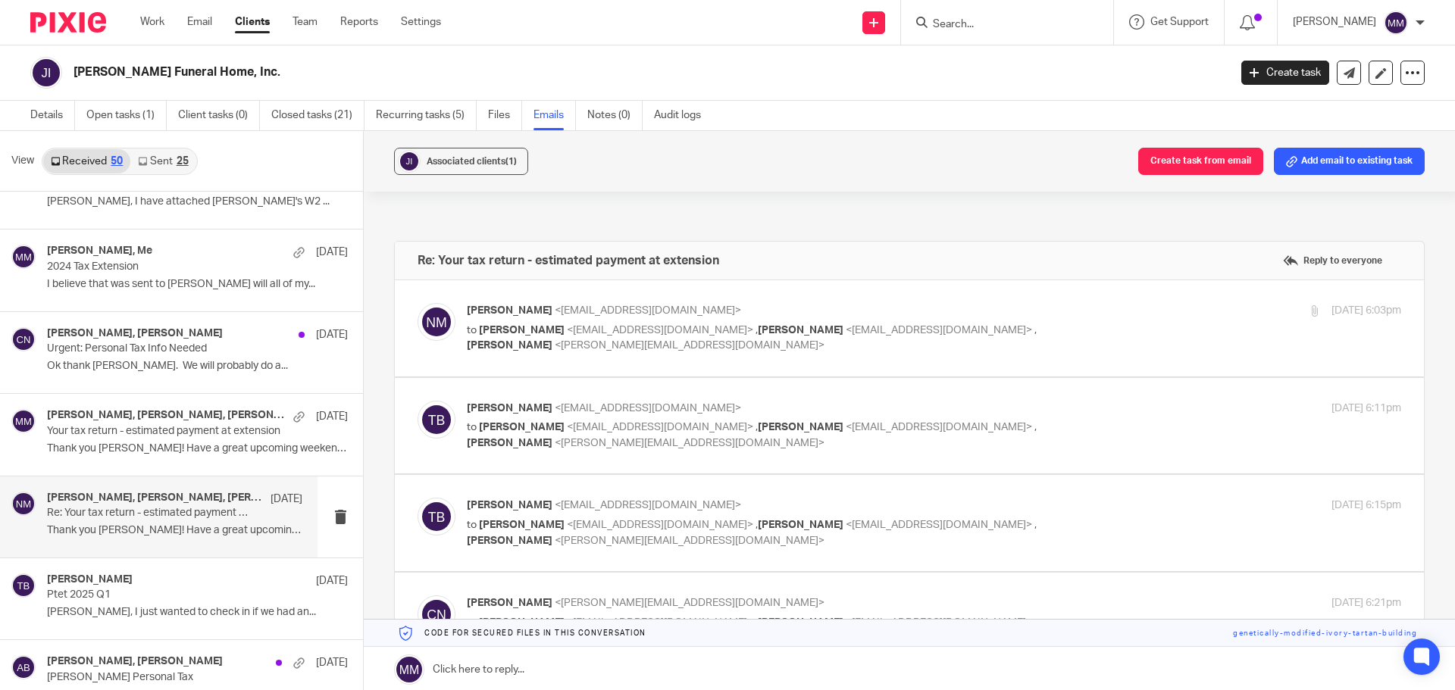
scroll to position [0, 0]
click at [1158, 327] on div "Nick Myers <nmyers@getexact.com> to Tony Basile <tonybasile92@gmail.com> , Morg…" at bounding box center [934, 328] width 934 height 51
checkbox input "true"
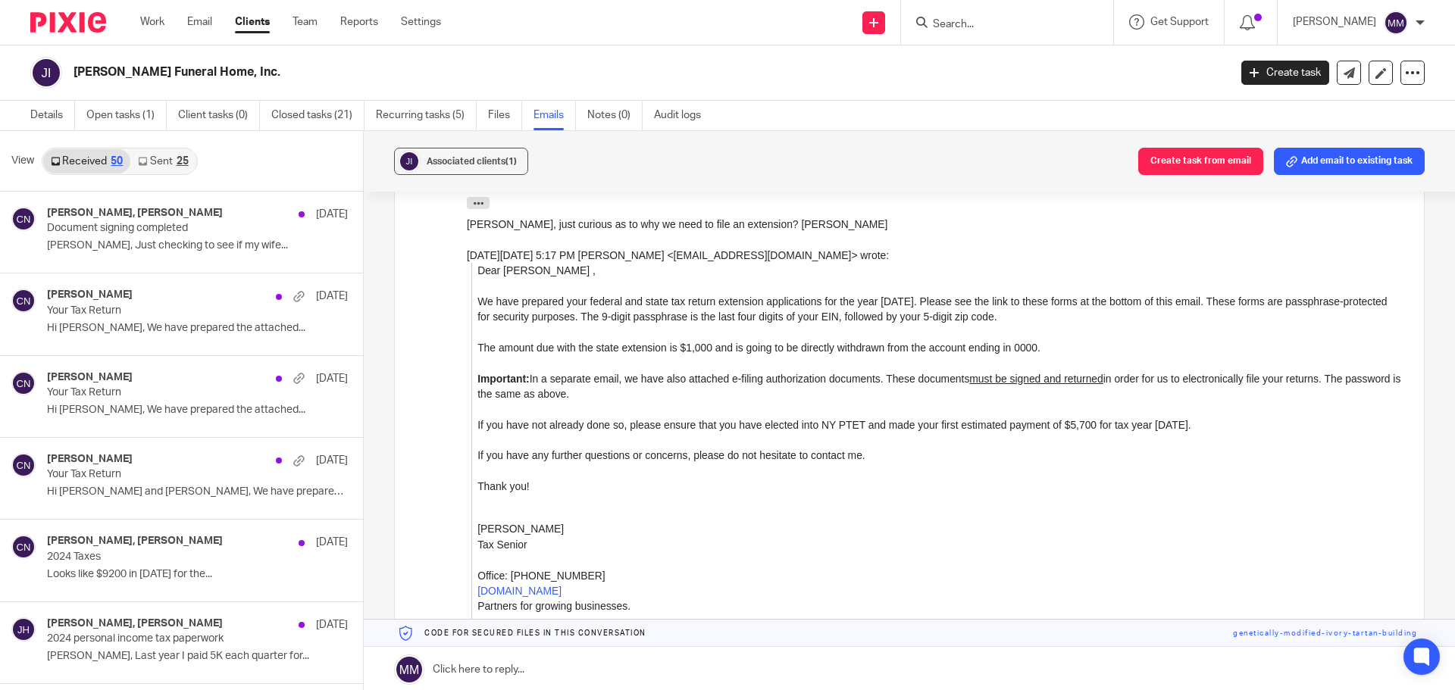
click at [174, 119] on ul "Details Open tasks (1) Client tasks (0) Closed tasks (21) Recurring tasks (5) F…" at bounding box center [376, 116] width 693 height 30
click at [154, 115] on link "Open tasks (1)" at bounding box center [126, 116] width 80 height 30
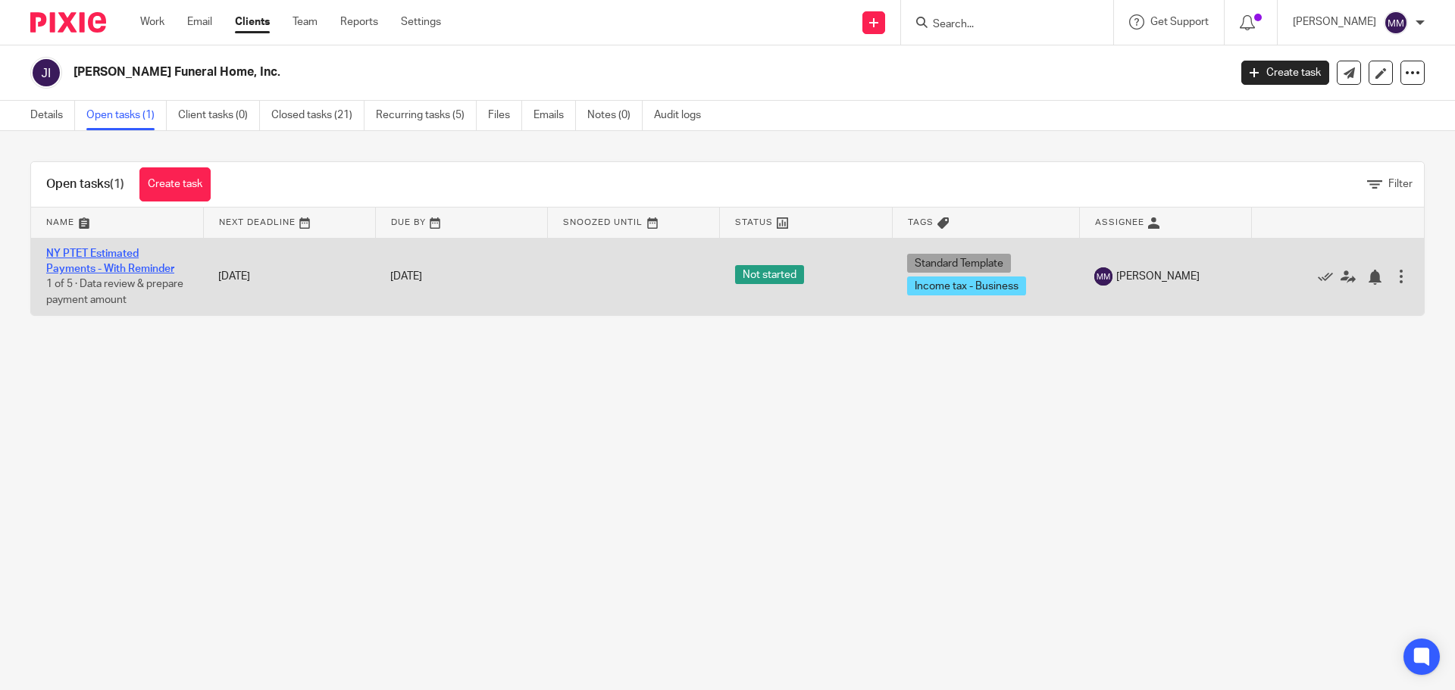
click at [120, 271] on link "NY PTET Estimated Payments - With Reminder" at bounding box center [110, 262] width 128 height 26
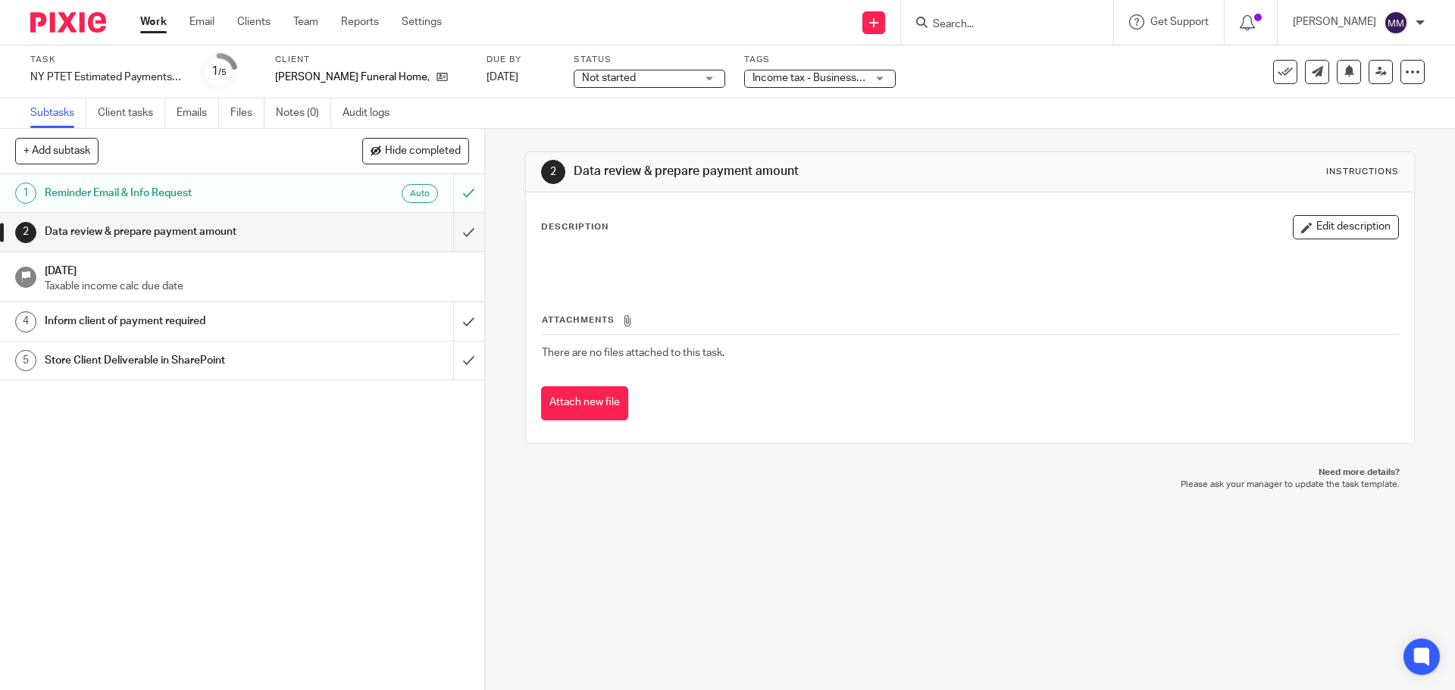
click at [676, 78] on span "Not started" at bounding box center [639, 78] width 114 height 16
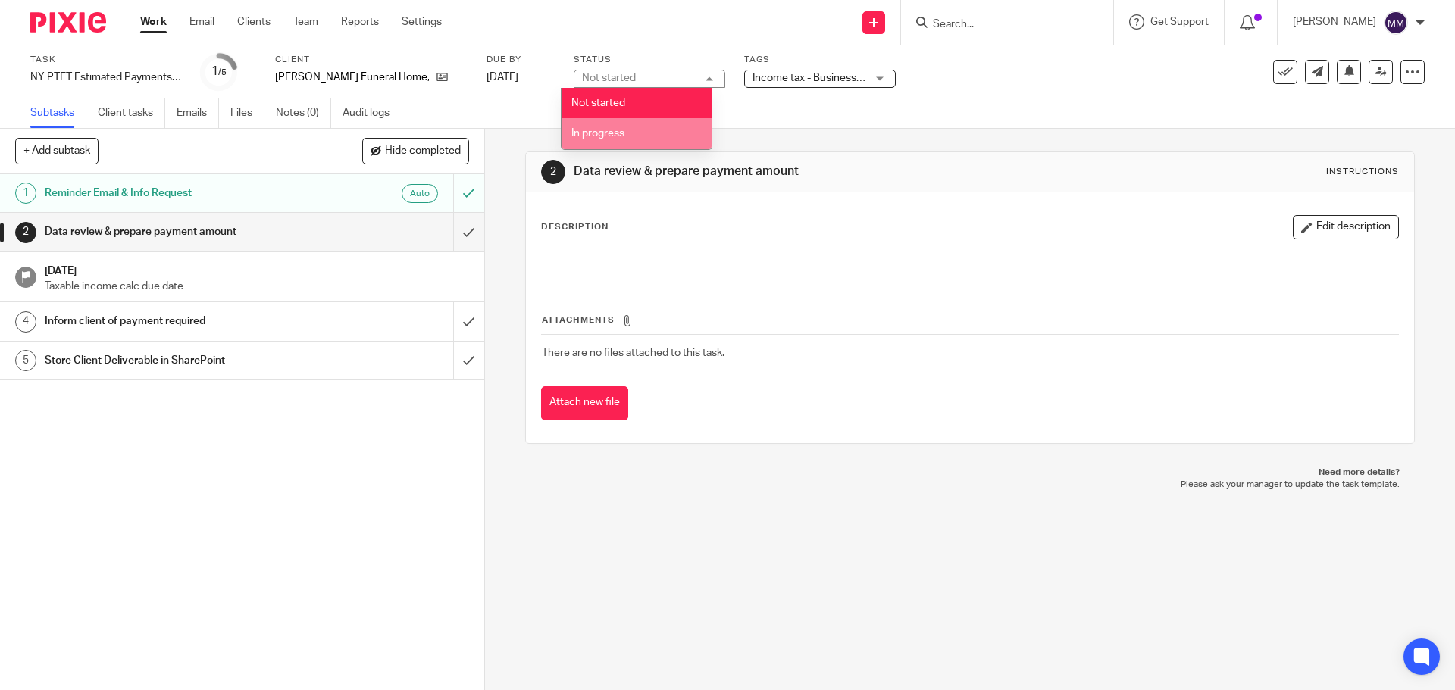
click at [661, 133] on li "In progress" at bounding box center [636, 133] width 150 height 31
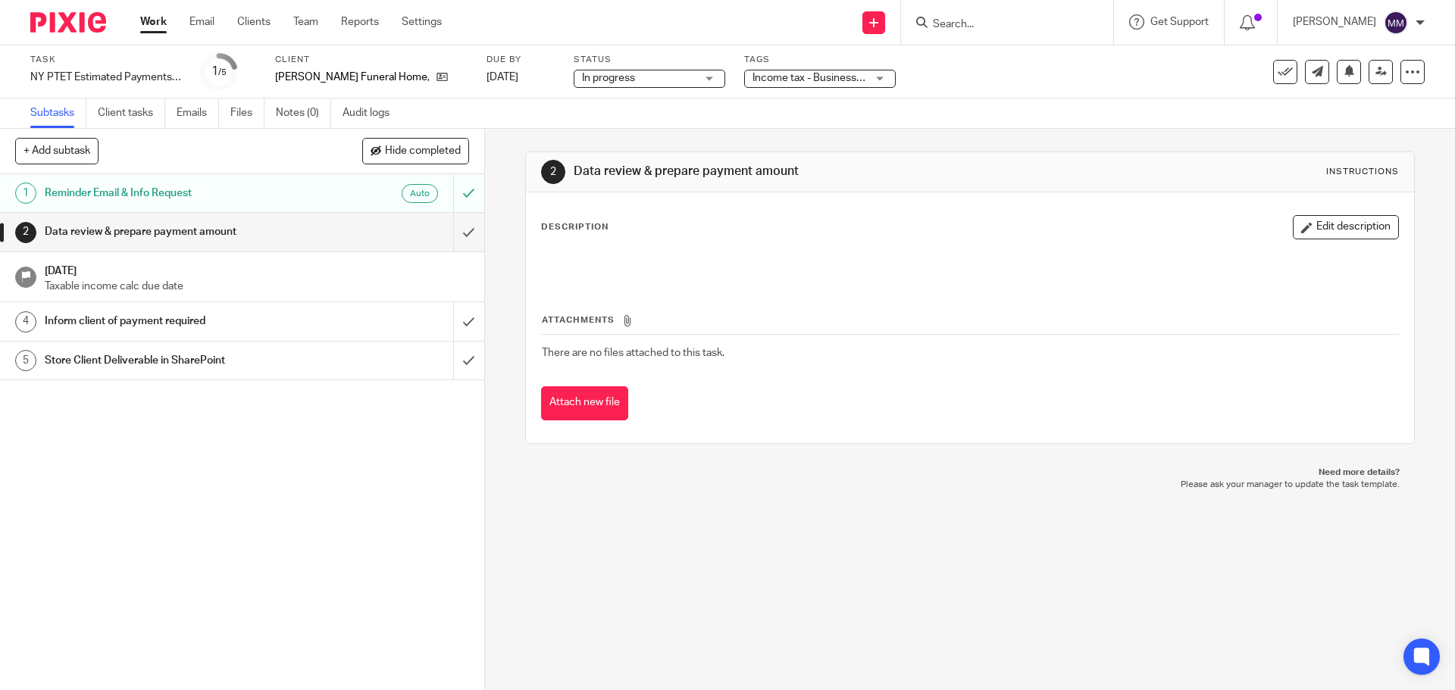
click at [893, 133] on div "2 Data review & prepare payment amount Instructions Description Edit descriptio…" at bounding box center [969, 298] width 889 height 338
click at [456, 235] on input "submit" at bounding box center [242, 232] width 484 height 38
click at [832, 86] on span "Income tax - Business + 1" at bounding box center [809, 78] width 114 height 16
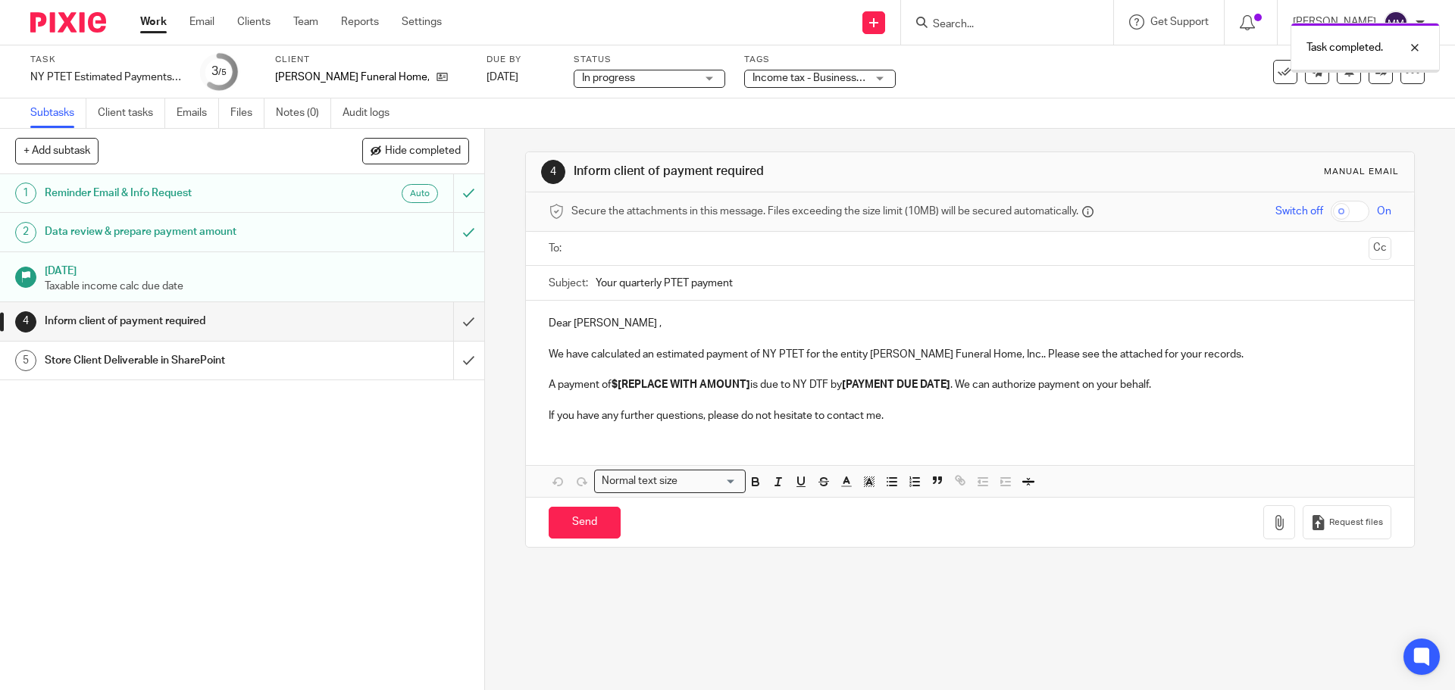
click at [821, 79] on span "Income tax - Business + 1" at bounding box center [812, 78] width 120 height 11
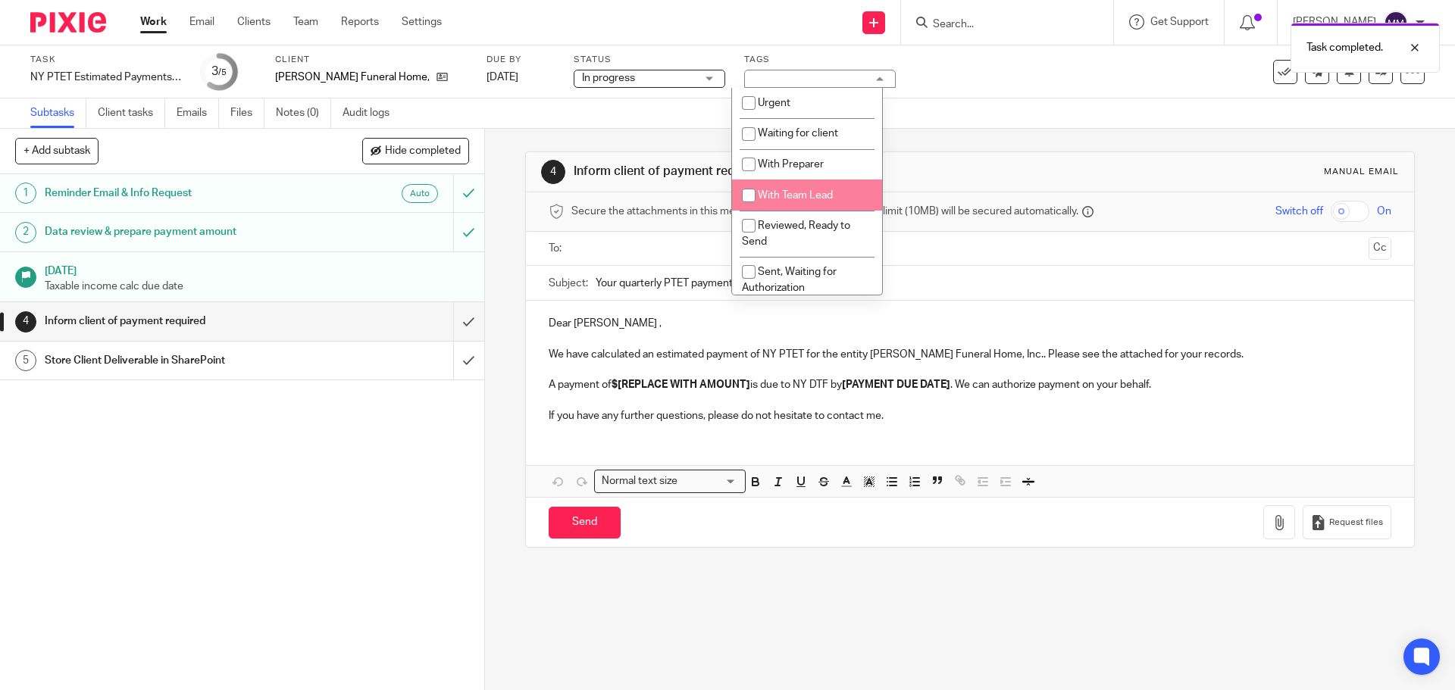
click at [808, 195] on span "With Team Lead" at bounding box center [795, 195] width 75 height 11
checkbox input "true"
click at [995, 96] on div "Task NY PTET Estimated Payments - With Reminder Save NY PTET Estimated Payments…" at bounding box center [727, 71] width 1455 height 53
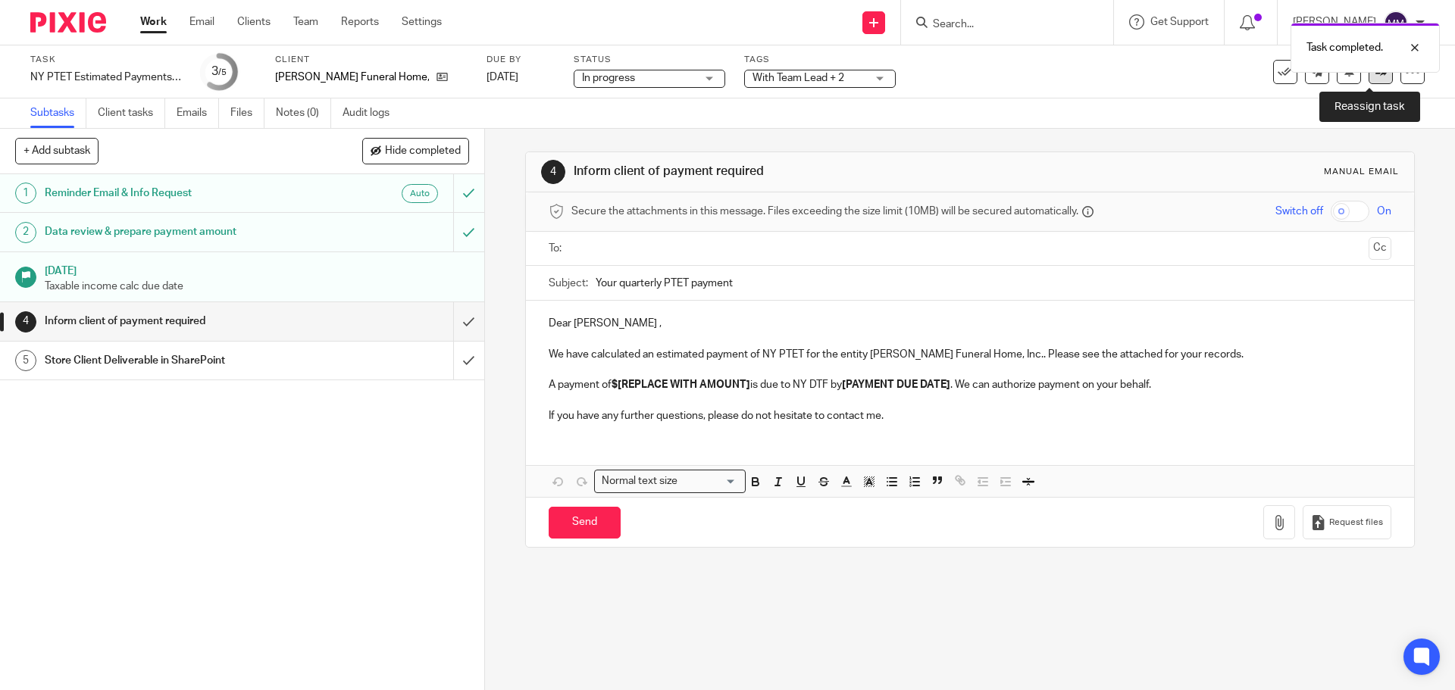
click at [1368, 80] on link at bounding box center [1380, 72] width 24 height 24
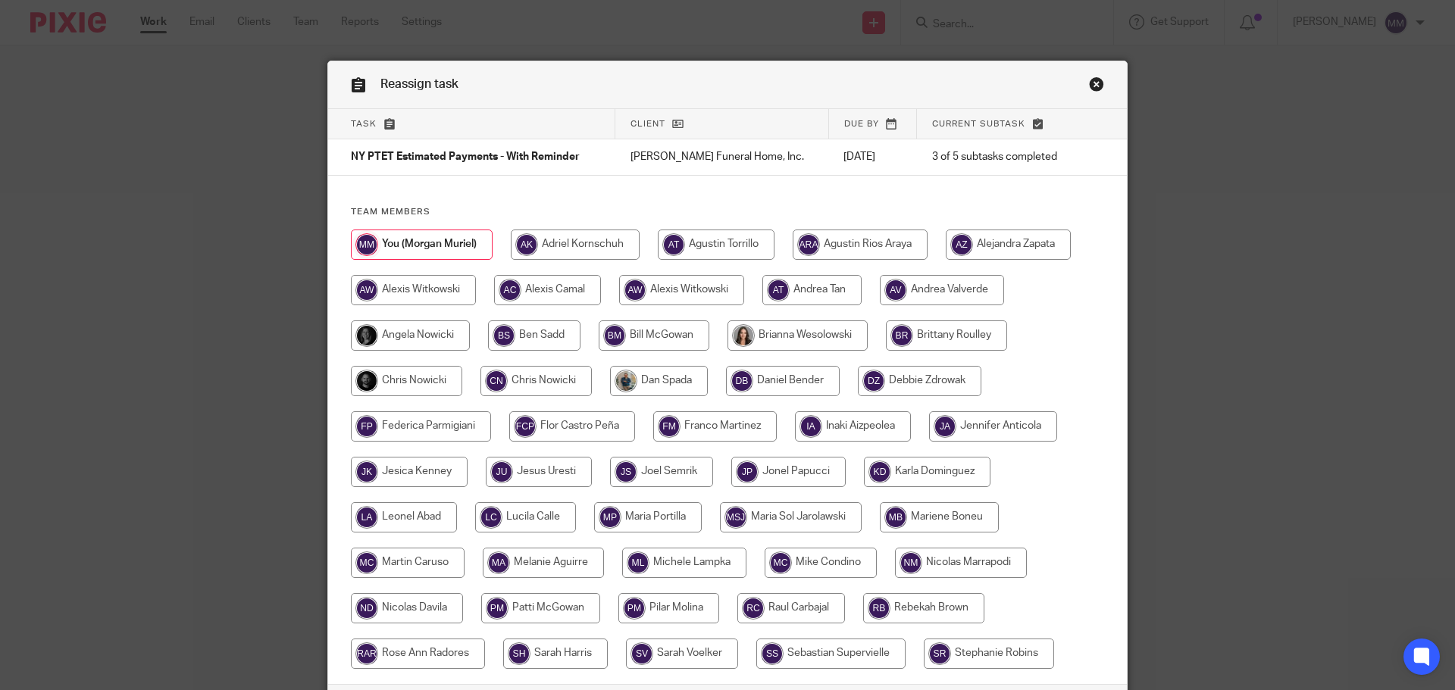
click at [415, 371] on input "radio" at bounding box center [406, 381] width 111 height 30
radio input "true"
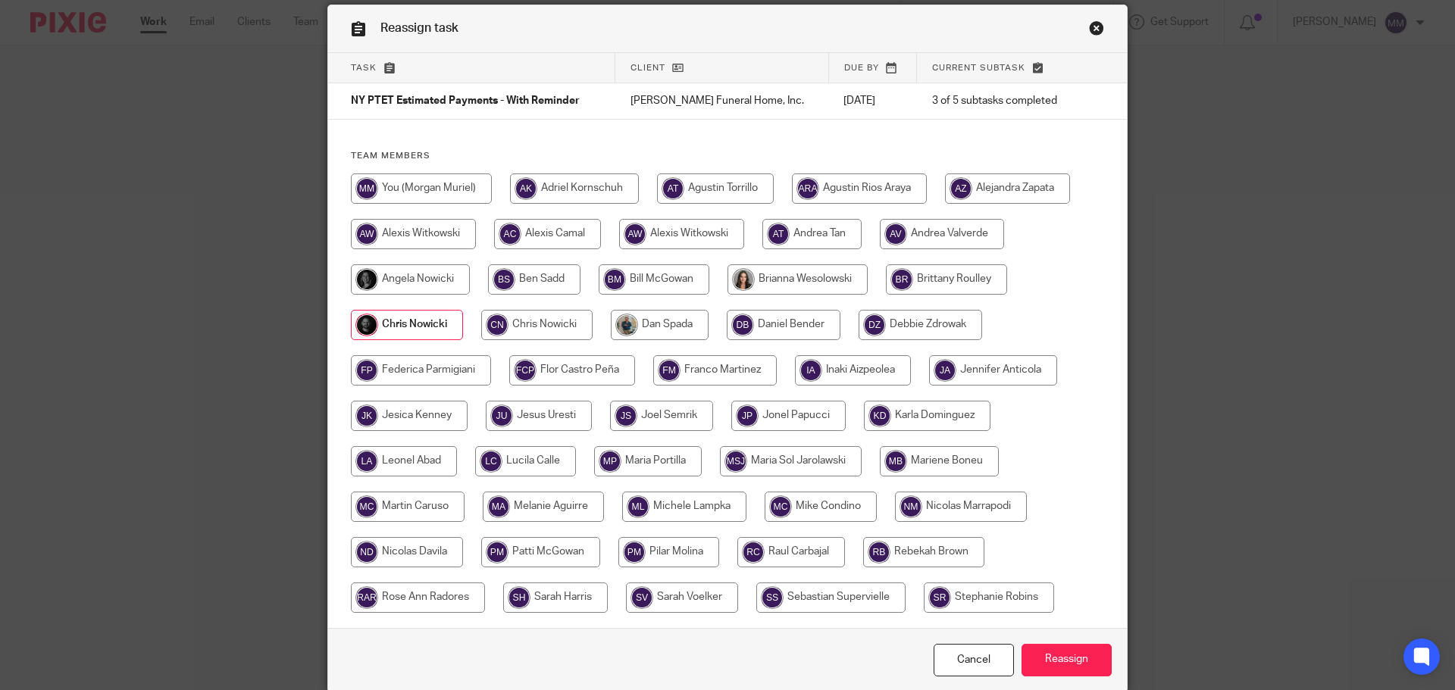
scroll to position [119, 0]
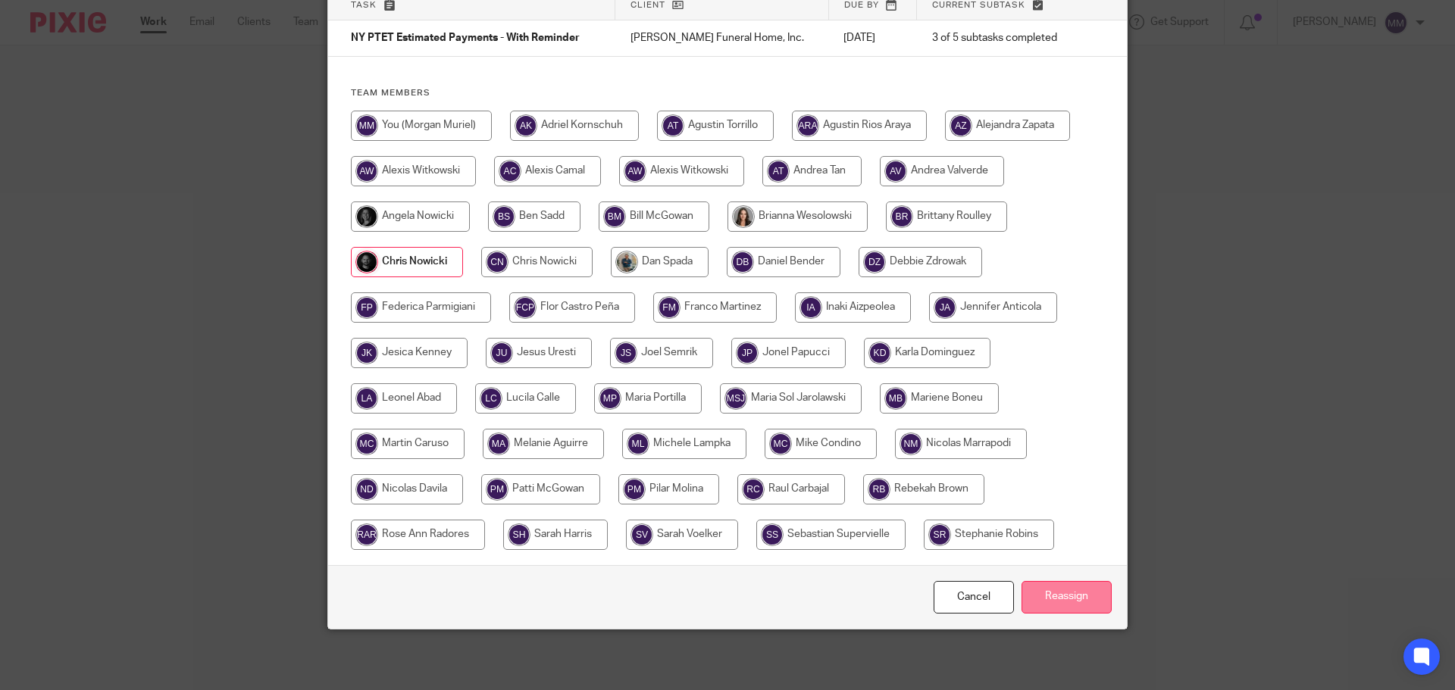
click at [1084, 611] on input "Reassign" at bounding box center [1066, 597] width 90 height 33
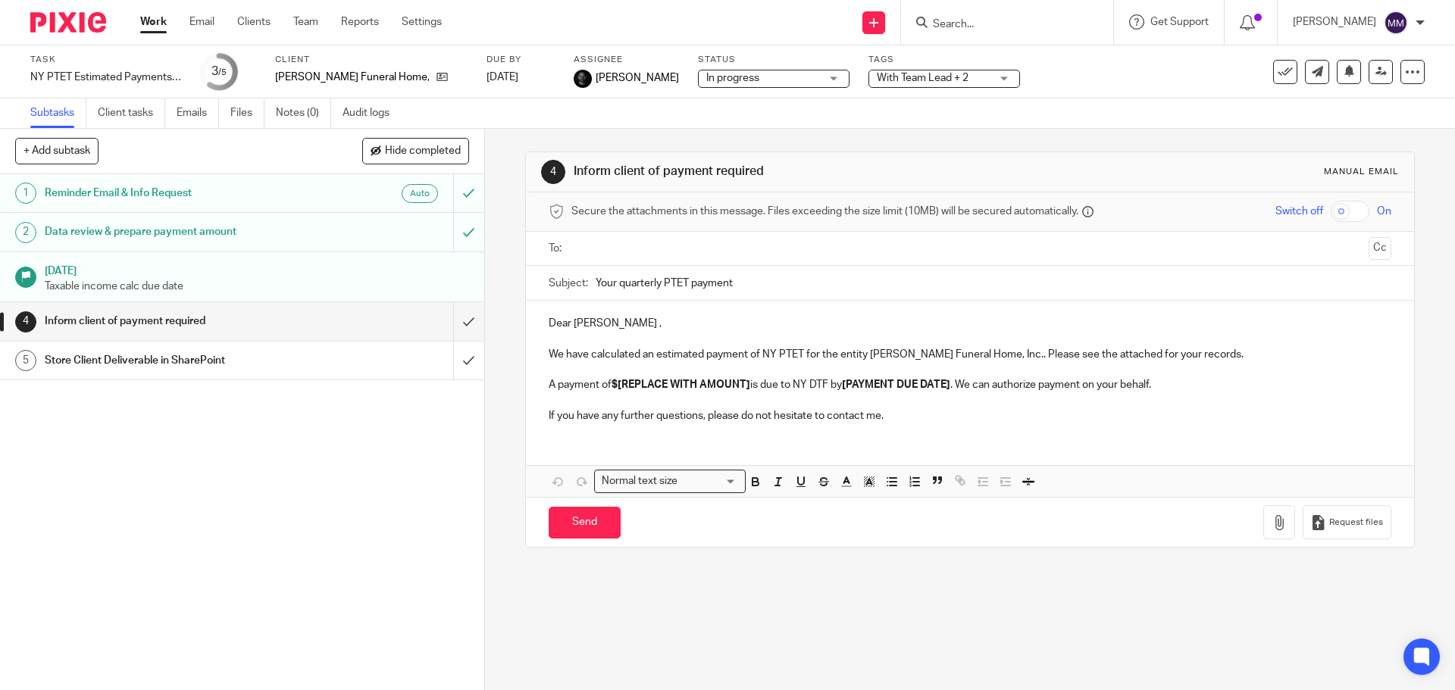
click at [152, 21] on link "Work" at bounding box center [153, 21] width 27 height 15
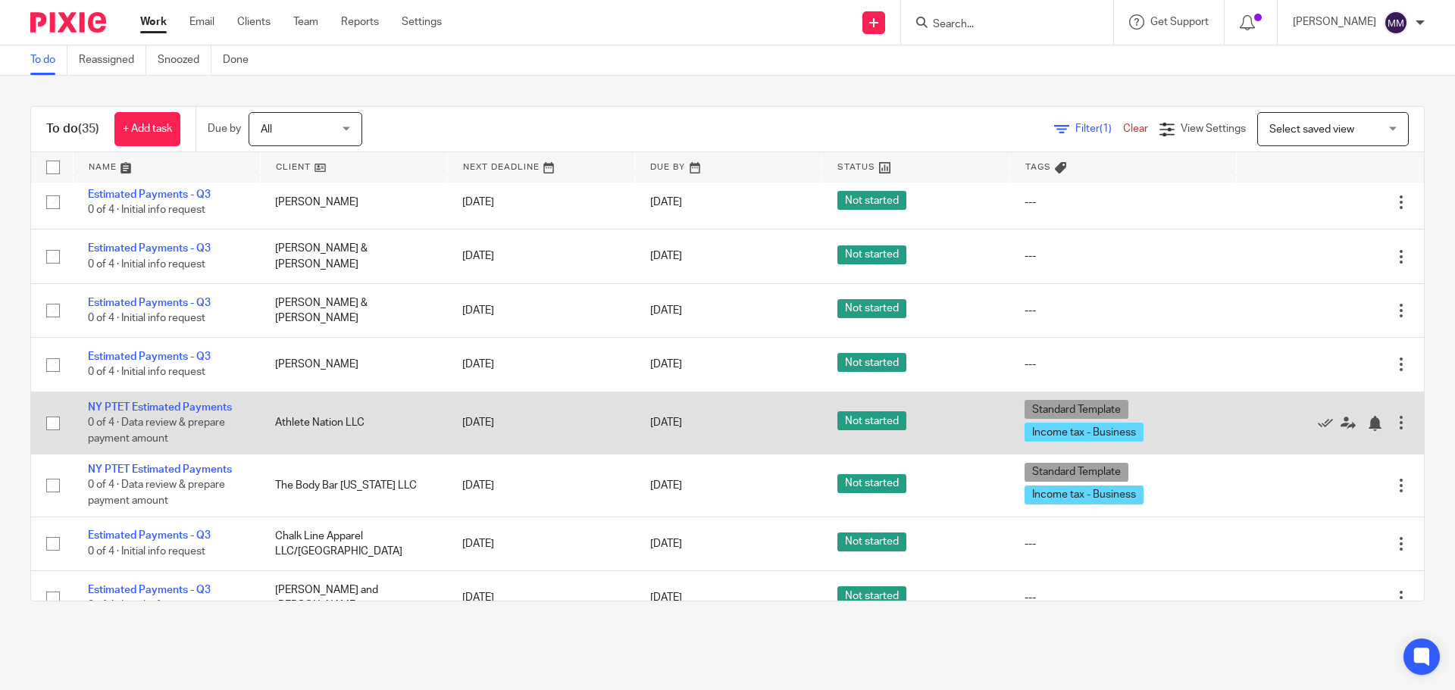
scroll to position [682, 0]
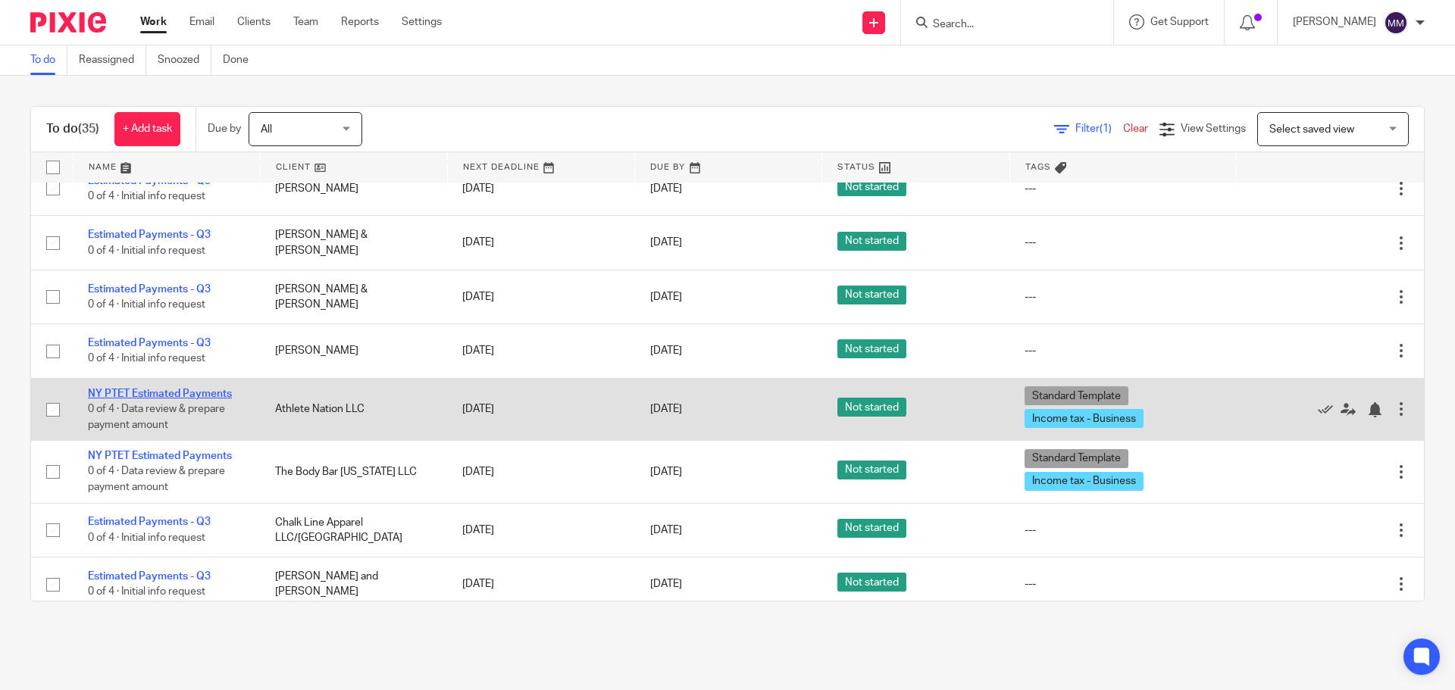
click at [170, 392] on link "NY PTET Estimated Payments" at bounding box center [160, 394] width 144 height 11
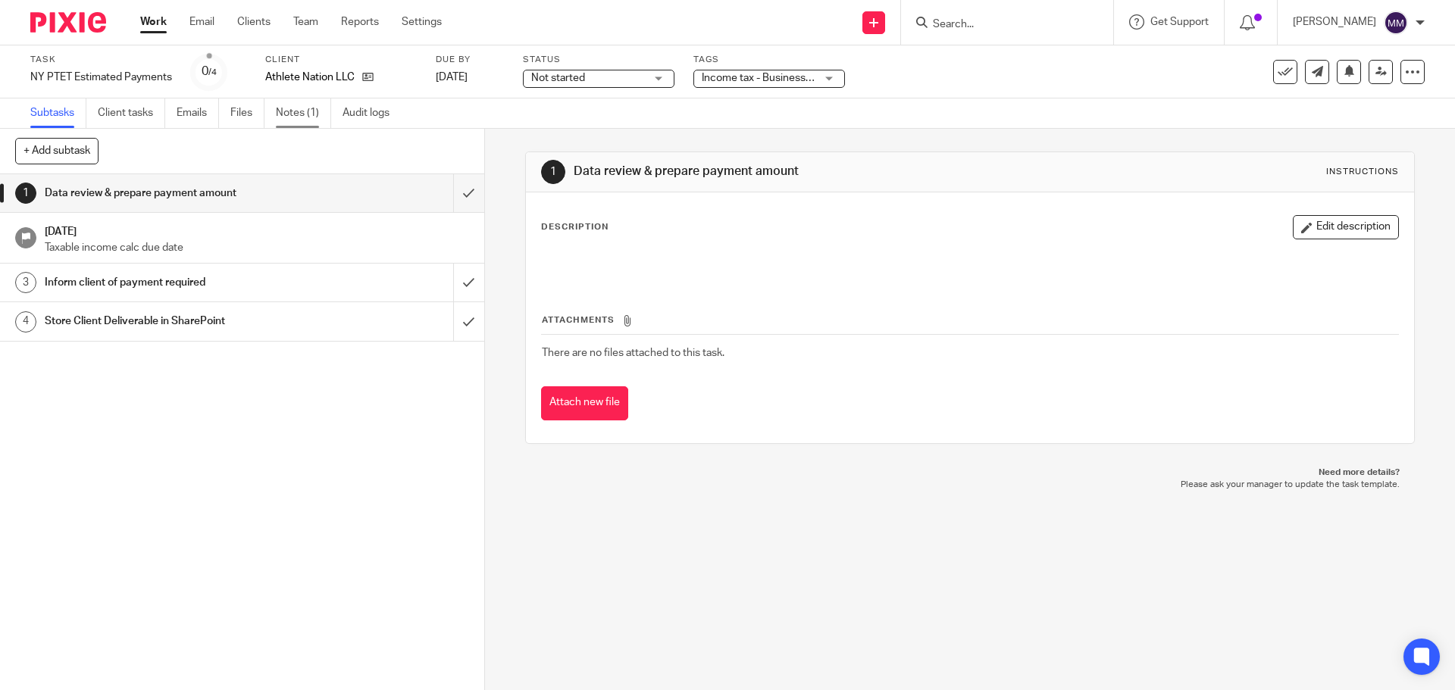
click at [296, 116] on link "Notes (1)" at bounding box center [303, 114] width 55 height 30
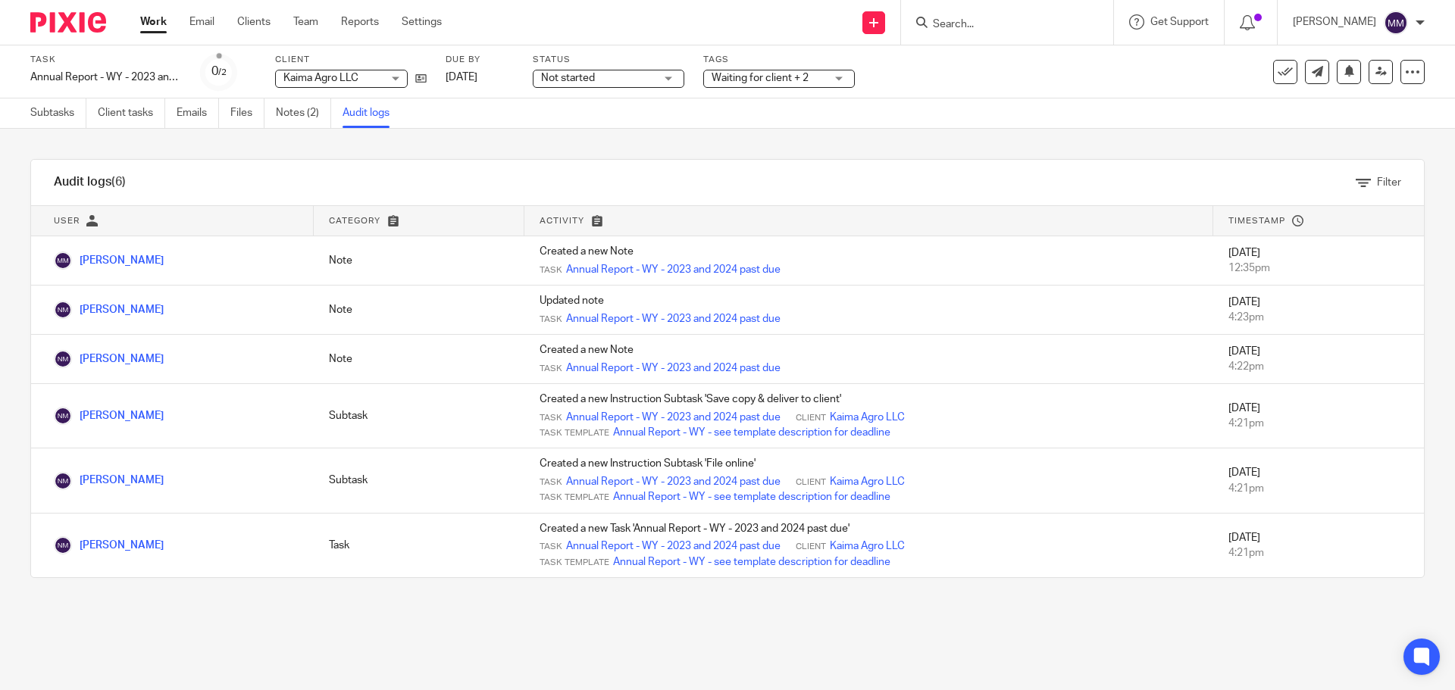
click at [149, 23] on link "Work" at bounding box center [153, 21] width 27 height 15
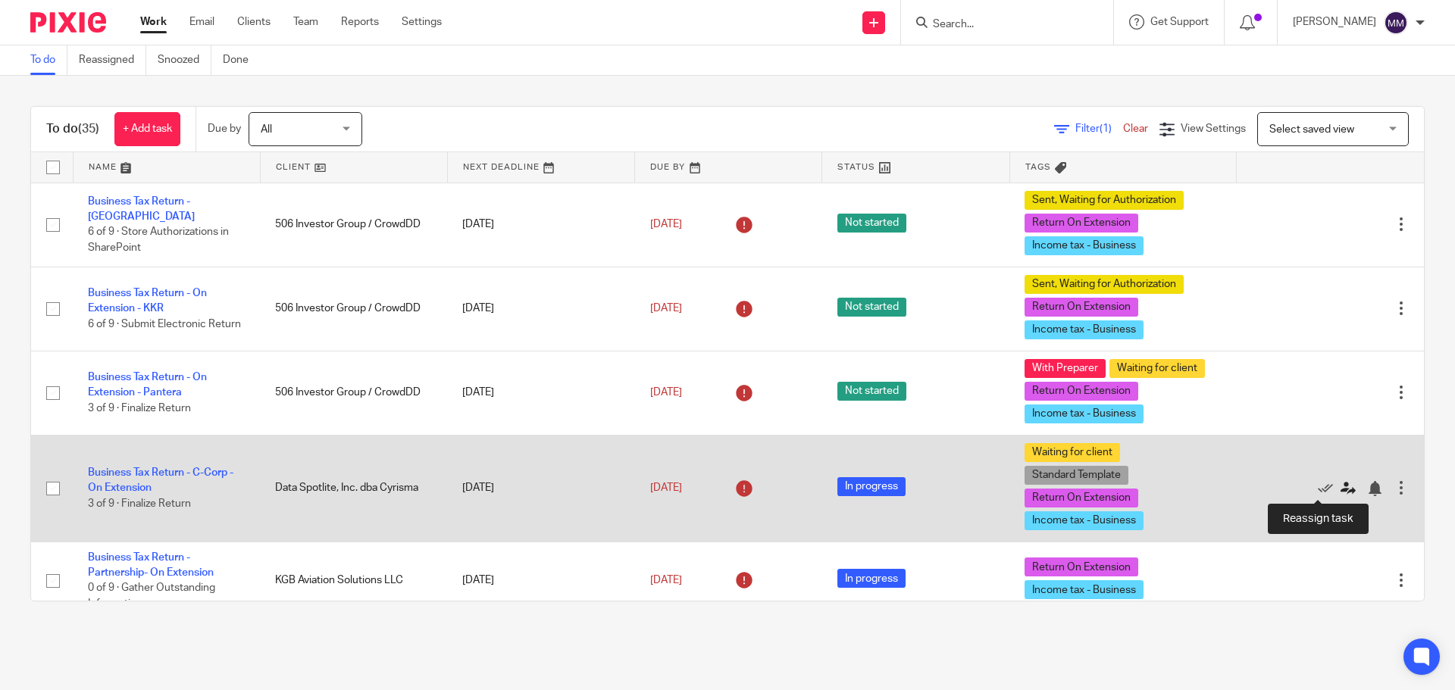
click at [1340, 493] on icon at bounding box center [1347, 488] width 15 height 15
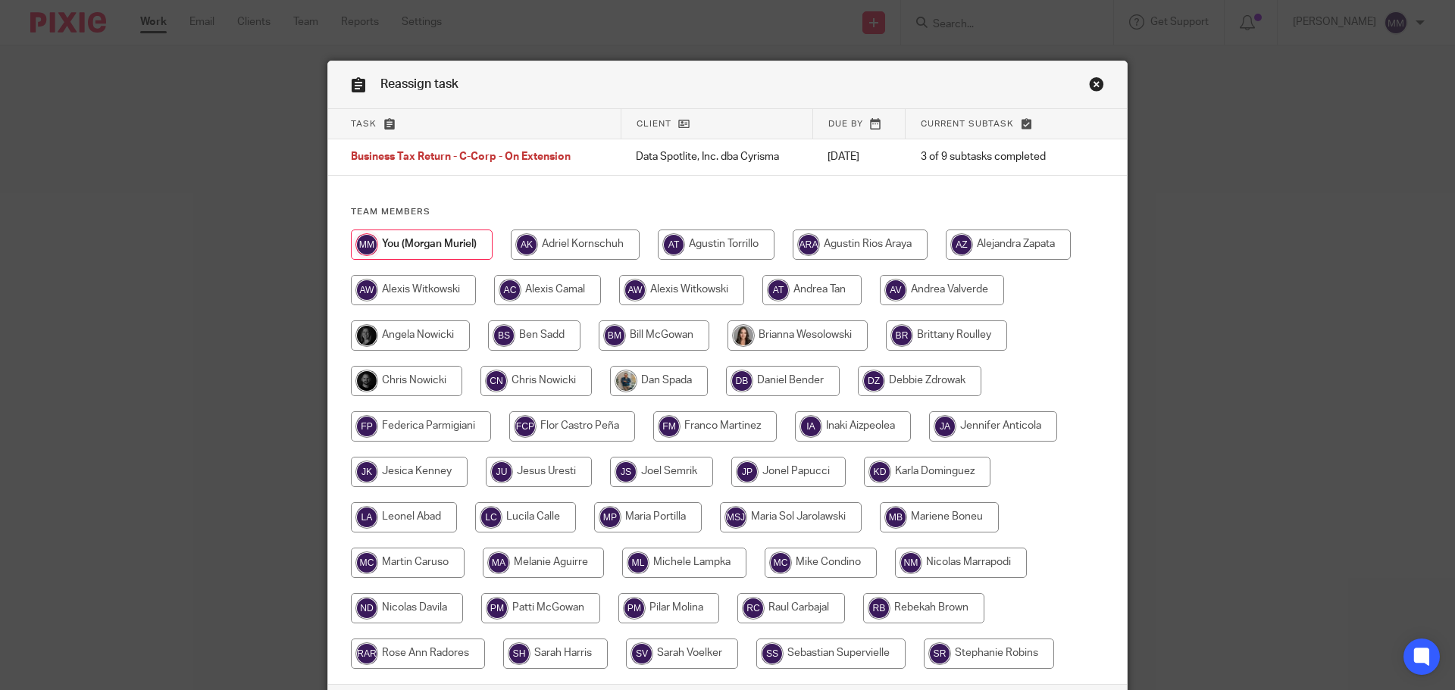
click at [429, 503] on input "radio" at bounding box center [404, 517] width 106 height 30
radio input "true"
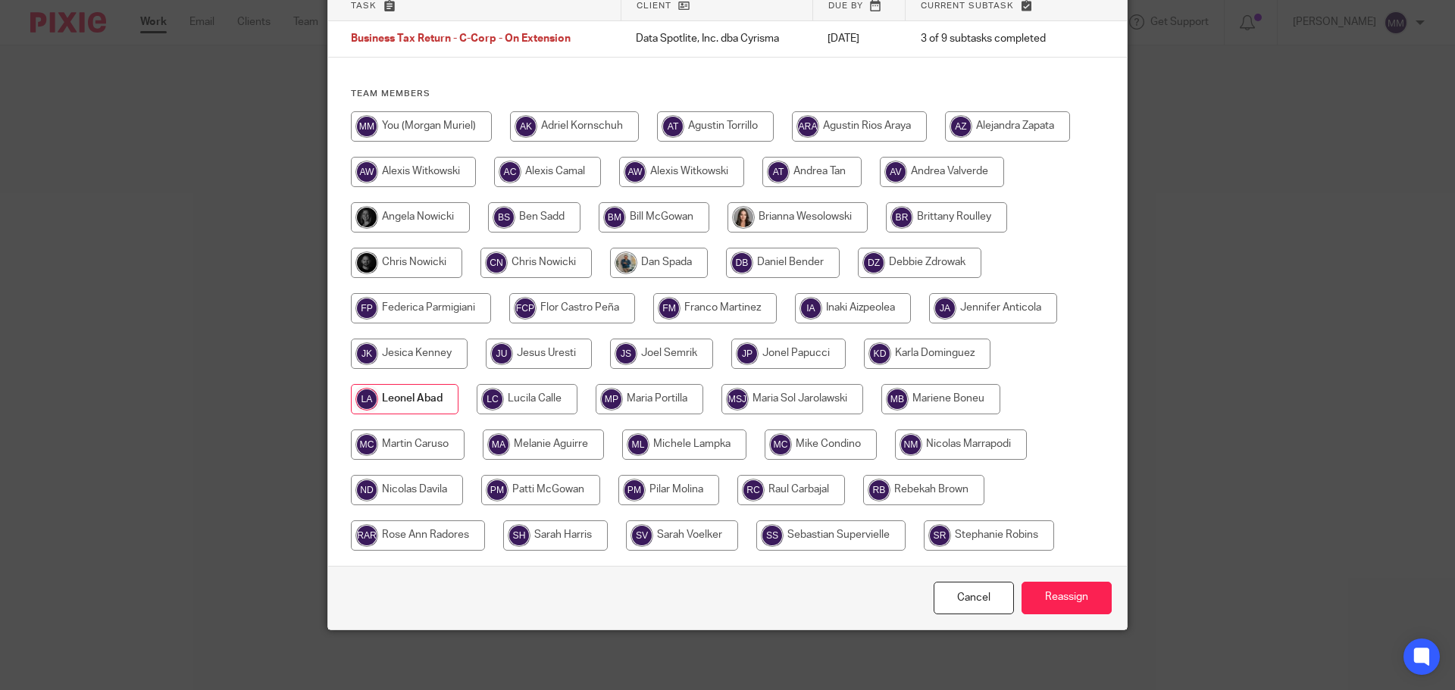
scroll to position [119, 0]
click at [1082, 597] on input "Reassign" at bounding box center [1066, 597] width 90 height 33
